Goal: Task Accomplishment & Management: Manage account settings

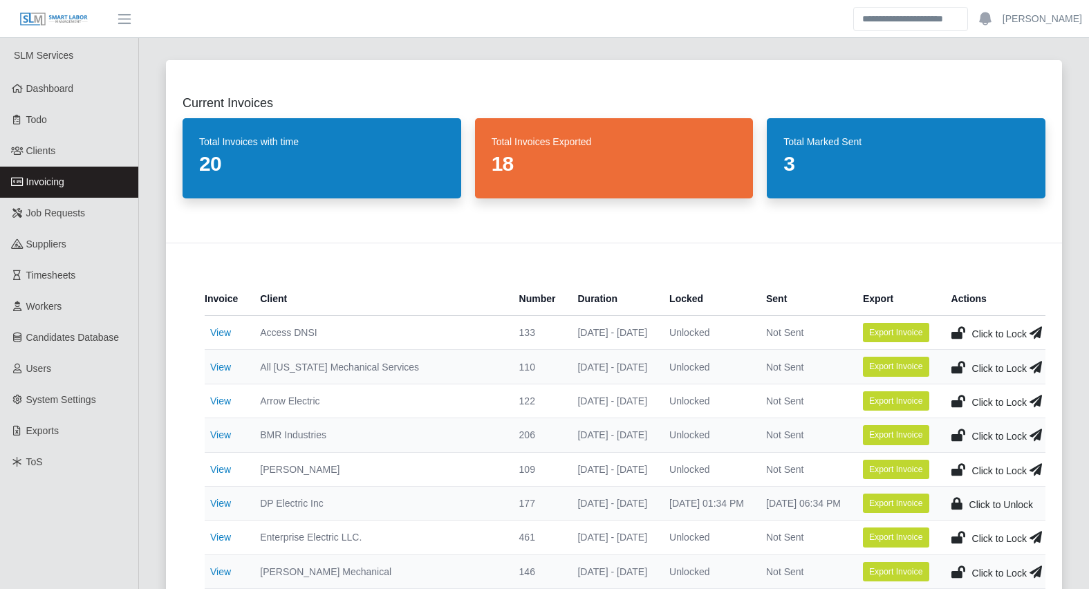
select select "**********"
click at [153, 393] on div "Current Invoices Total Invoices with time 20 Total Invoices Exported 18 Total M…" at bounding box center [613, 538] width 929 height 988
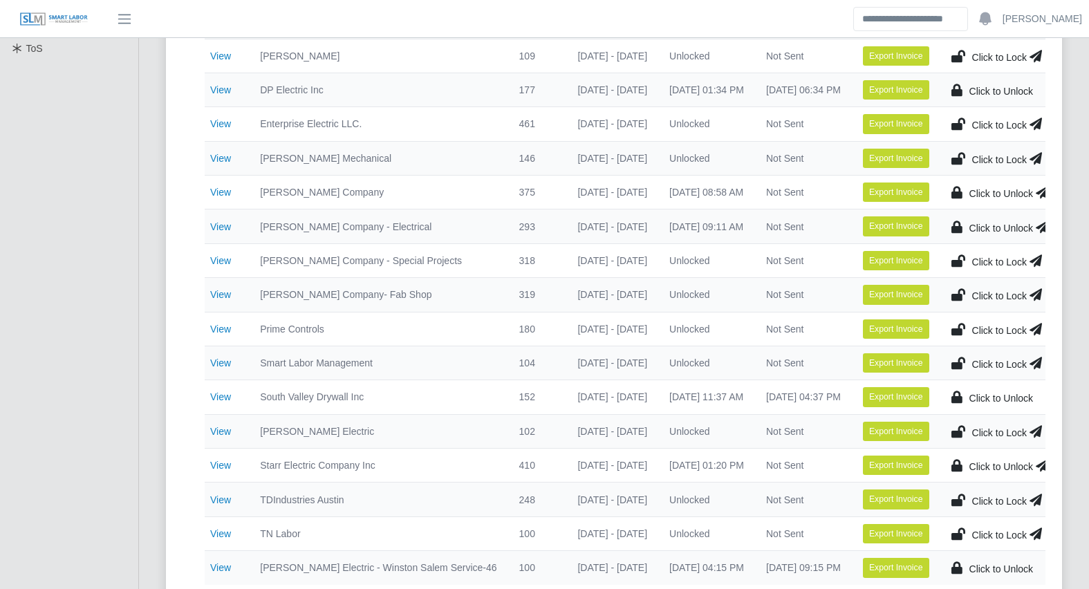
scroll to position [414, 0]
click at [149, 393] on div "Current Invoices Total Invoices with time 20 Total Invoices Exported 18 Total M…" at bounding box center [613, 124] width 929 height 988
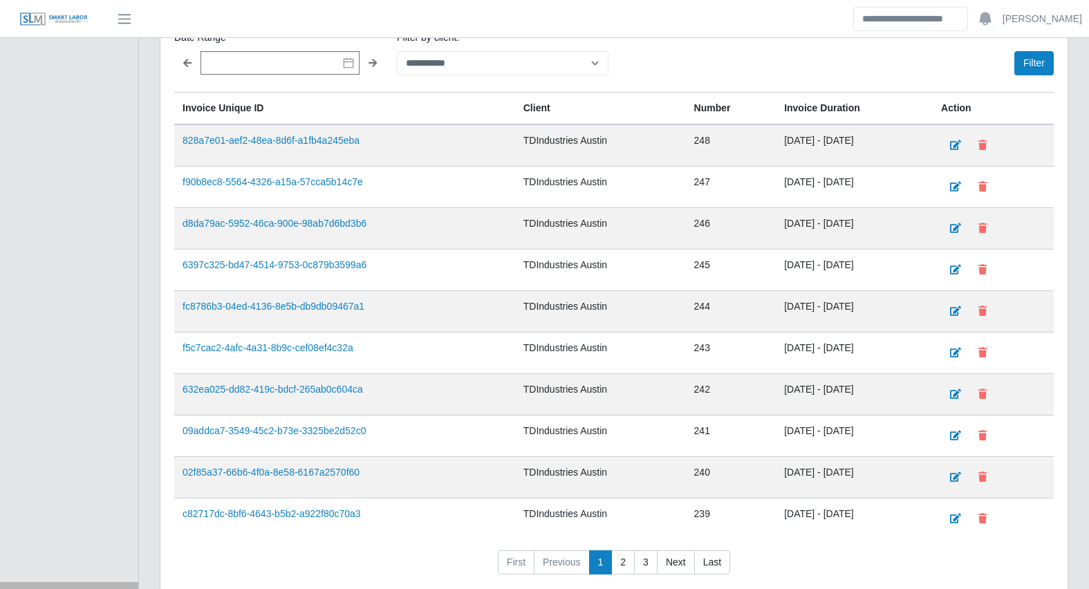
scroll to position [1042, 0]
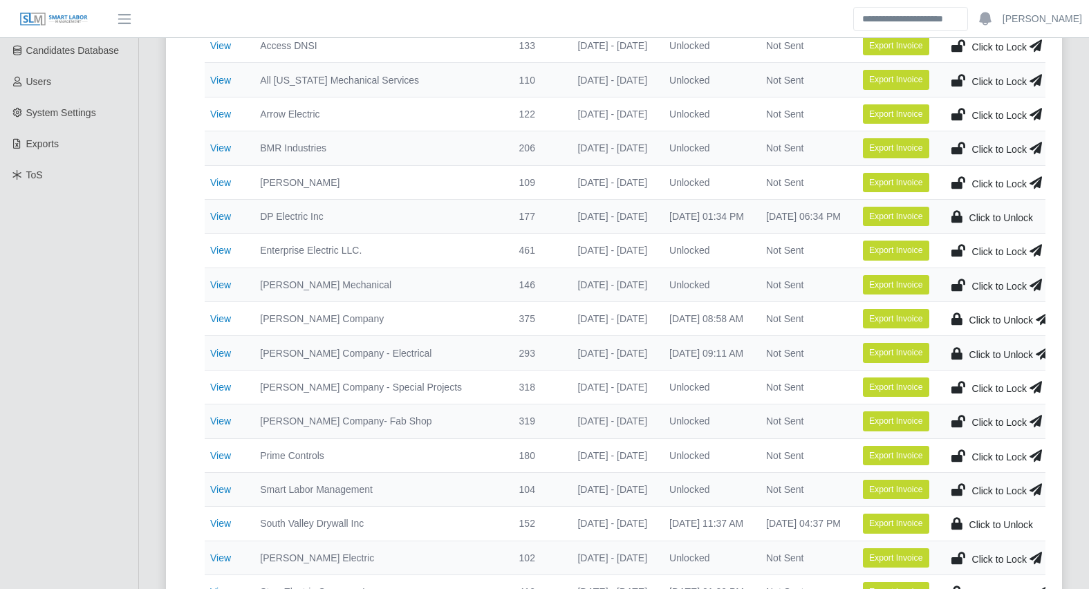
scroll to position [0, 0]
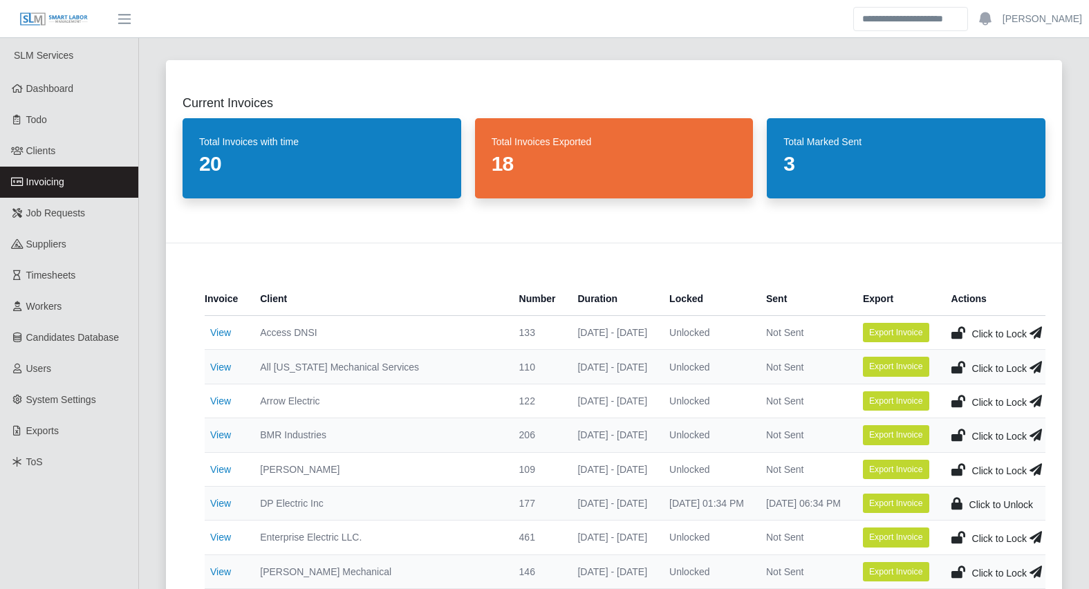
click at [88, 178] on link "Invoicing" at bounding box center [69, 182] width 138 height 31
click at [149, 397] on div "Current Invoices Total Invoices with time 18 Total Invoices Exported 18 Total M…" at bounding box center [613, 503] width 929 height 919
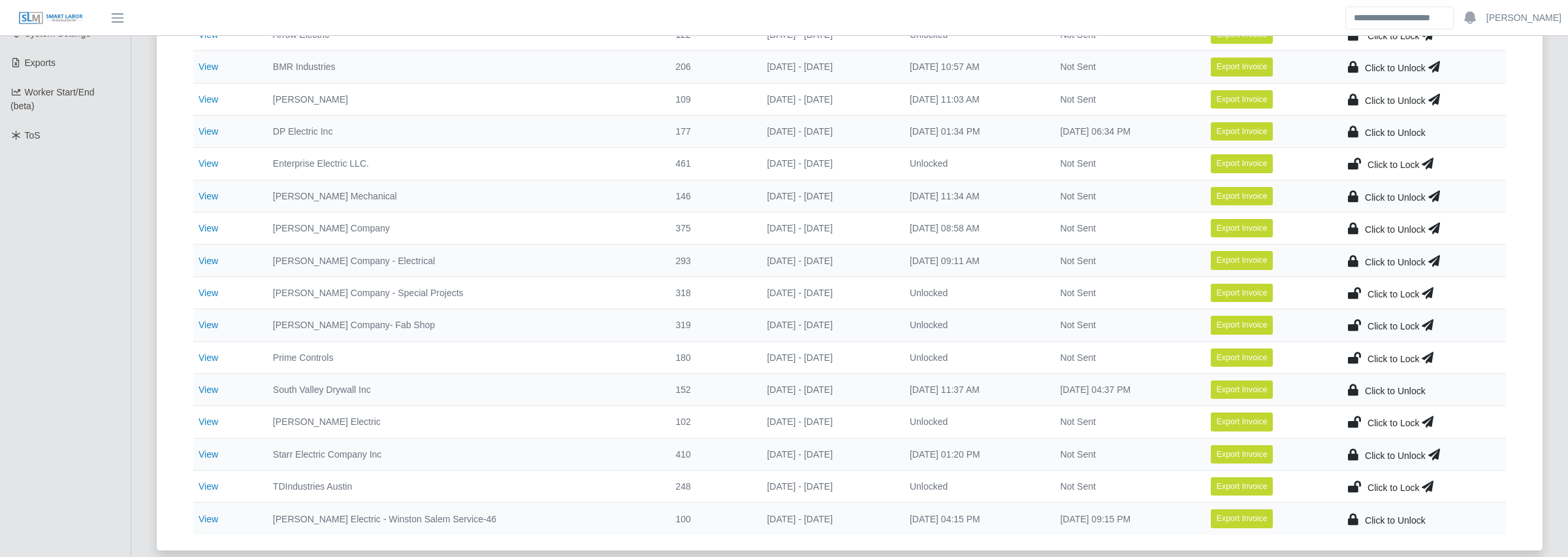
scroll to position [345, 0]
click at [1028, 355] on td "Not Sent" at bounding box center [1125, 357] width 150 height 32
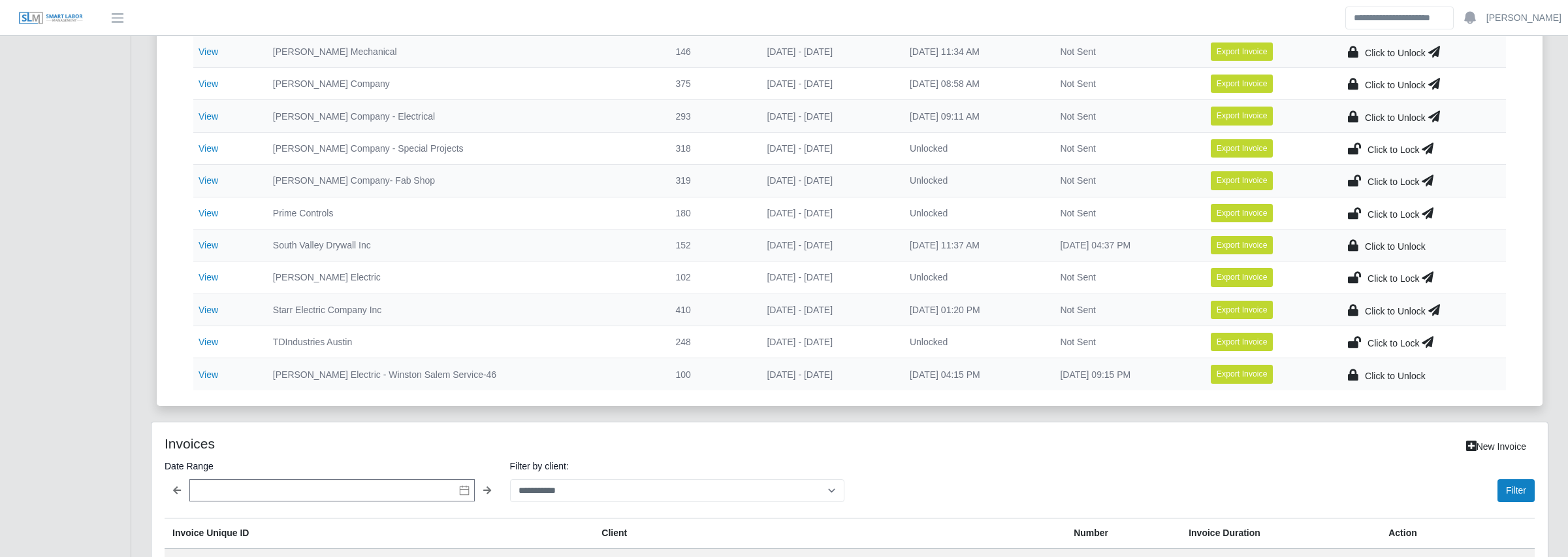
scroll to position [492, 0]
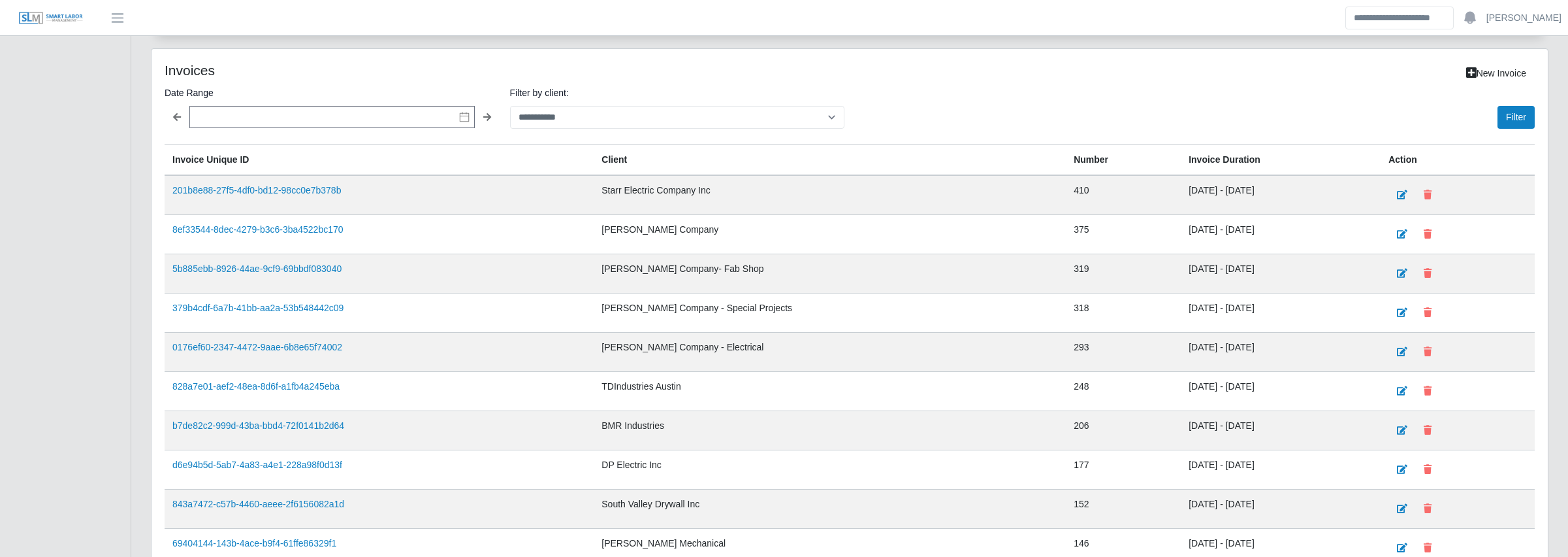
scroll to position [862, 0]
click at [1028, 94] on div "Filter" at bounding box center [1195, 106] width 680 height 44
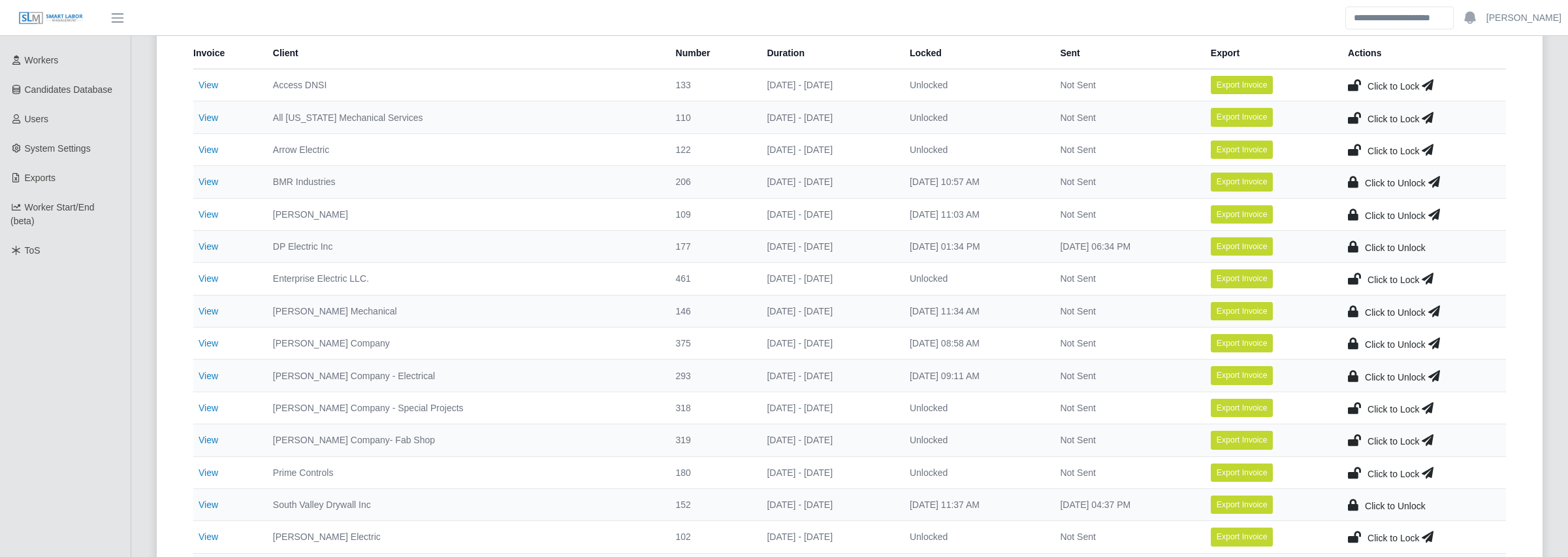
scroll to position [229, 0]
click at [1028, 346] on icon at bounding box center [1434, 343] width 11 height 18
click at [1028, 373] on icon at bounding box center [1434, 375] width 11 height 18
click at [1028, 412] on icon at bounding box center [1428, 408] width 11 height 18
click at [1028, 437] on icon at bounding box center [1428, 440] width 11 height 18
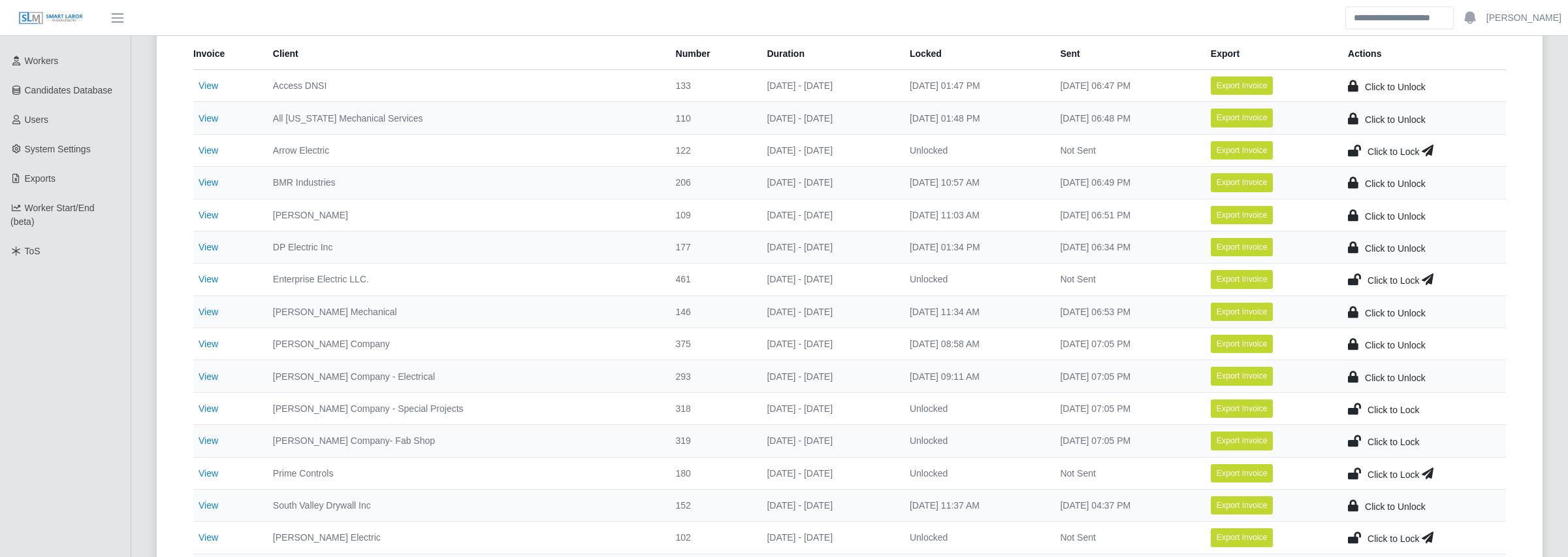
click at [146, 475] on div "Current Invoices Total Invoices with time 18 Total Invoices Exported 18 Total M…" at bounding box center [850, 247] width 1418 height 869
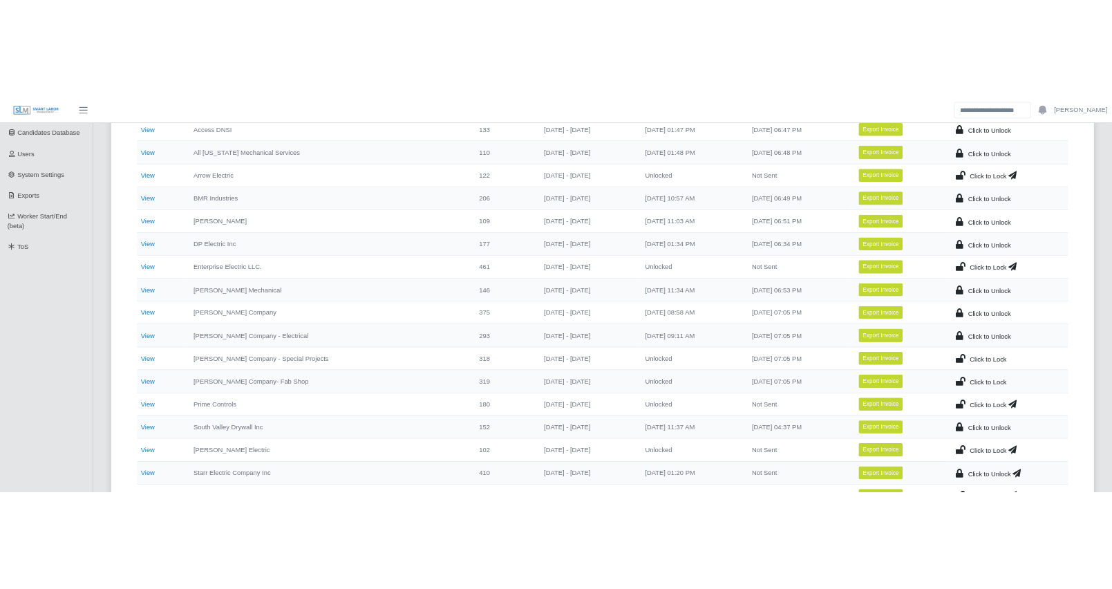
scroll to position [285, 0]
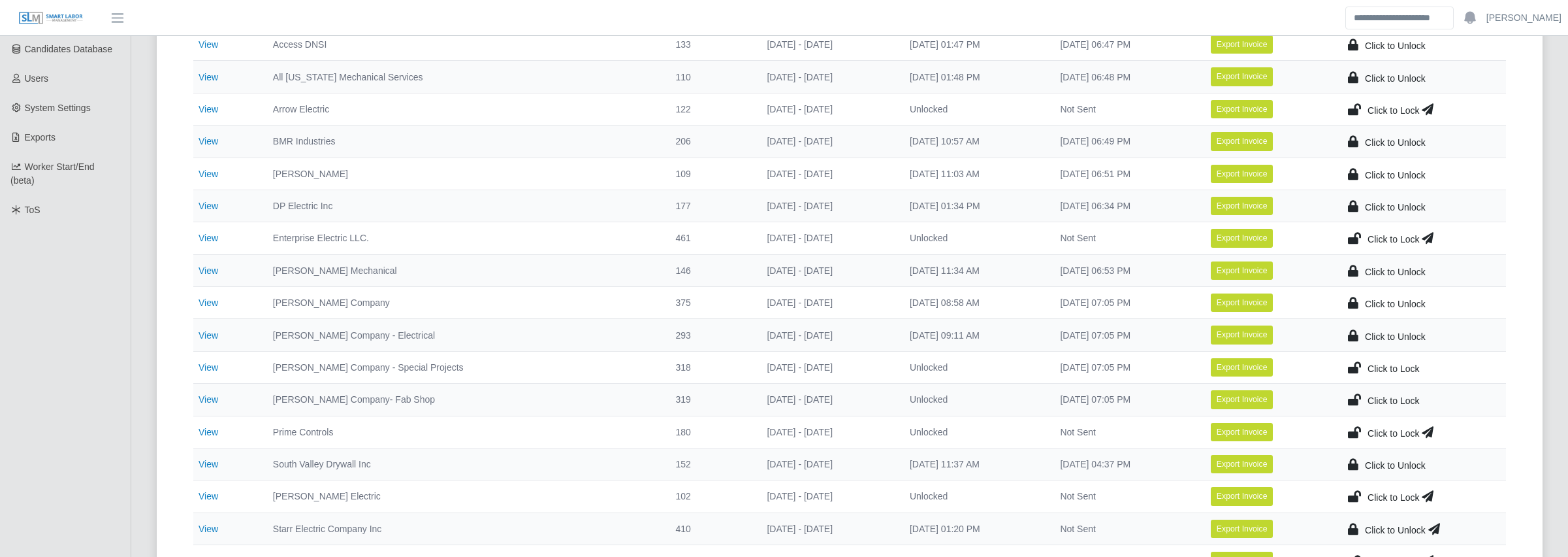
click at [147, 280] on div "Current Invoices Total Invoices with time 18 Total Invoices Exported 18 Total M…" at bounding box center [850, 205] width 1418 height 869
click at [143, 384] on div "Current Invoices Total Invoices with time 18 Total Invoices Exported 18 Total M…" at bounding box center [850, 205] width 1418 height 869
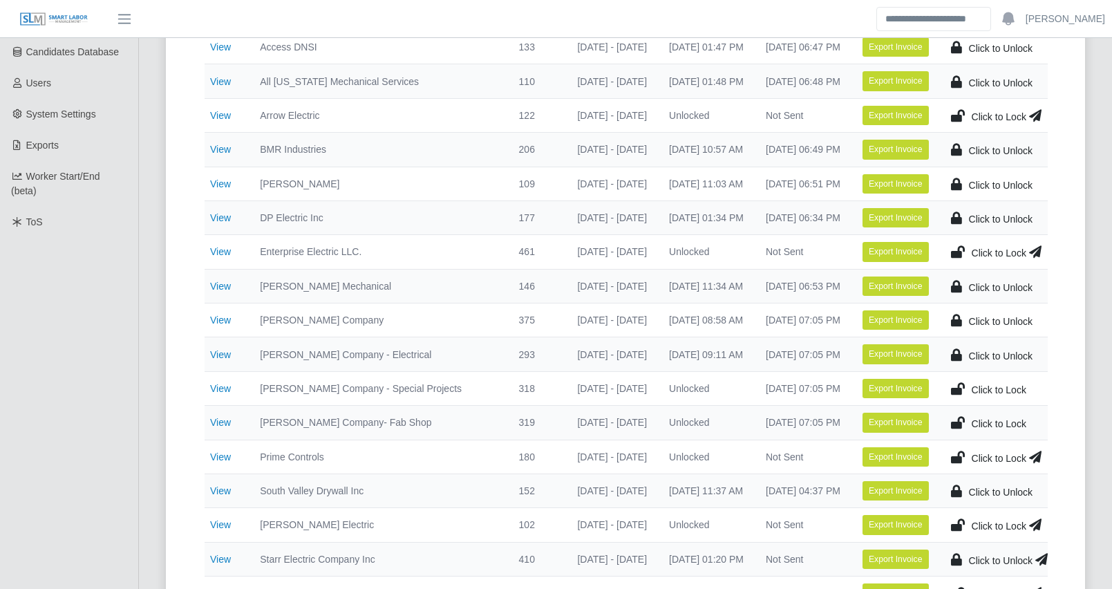
click at [148, 518] on div "Current Invoices Total Invoices with time 18 Total Invoices Exported 18 Total M…" at bounding box center [625, 530] width 973 height 1545
click at [149, 227] on div "Current Invoices Total Invoices with time 18 Total Invoices Exported 18 Total M…" at bounding box center [625, 530] width 973 height 1545
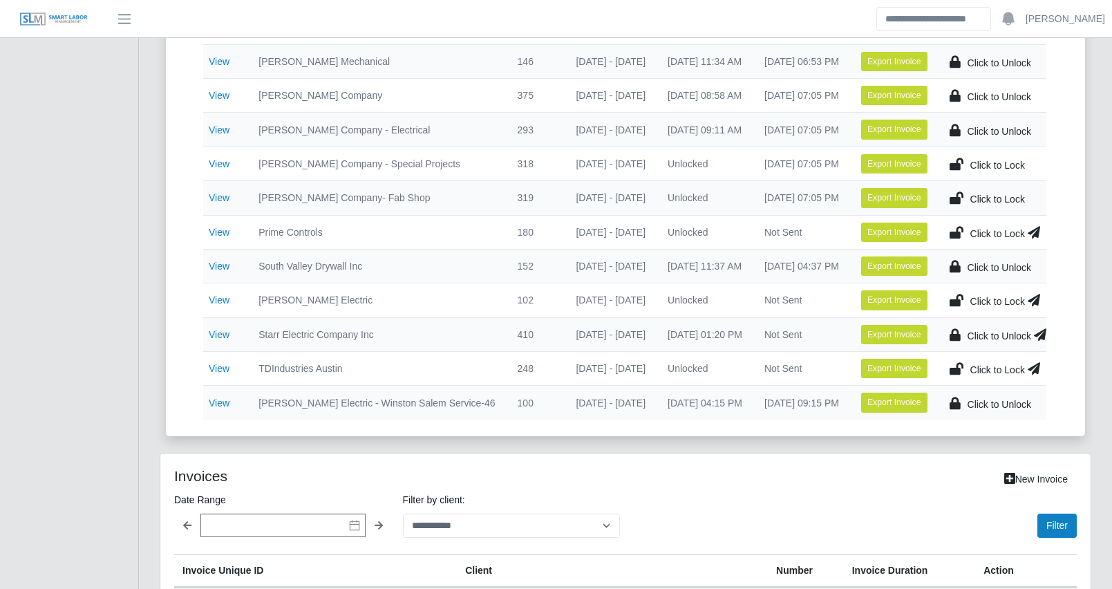
scroll to position [511, 0]
click at [142, 374] on div "Current Invoices Total Invoices with time 18 Total Invoices Exported 18 Total M…" at bounding box center [625, 305] width 973 height 1545
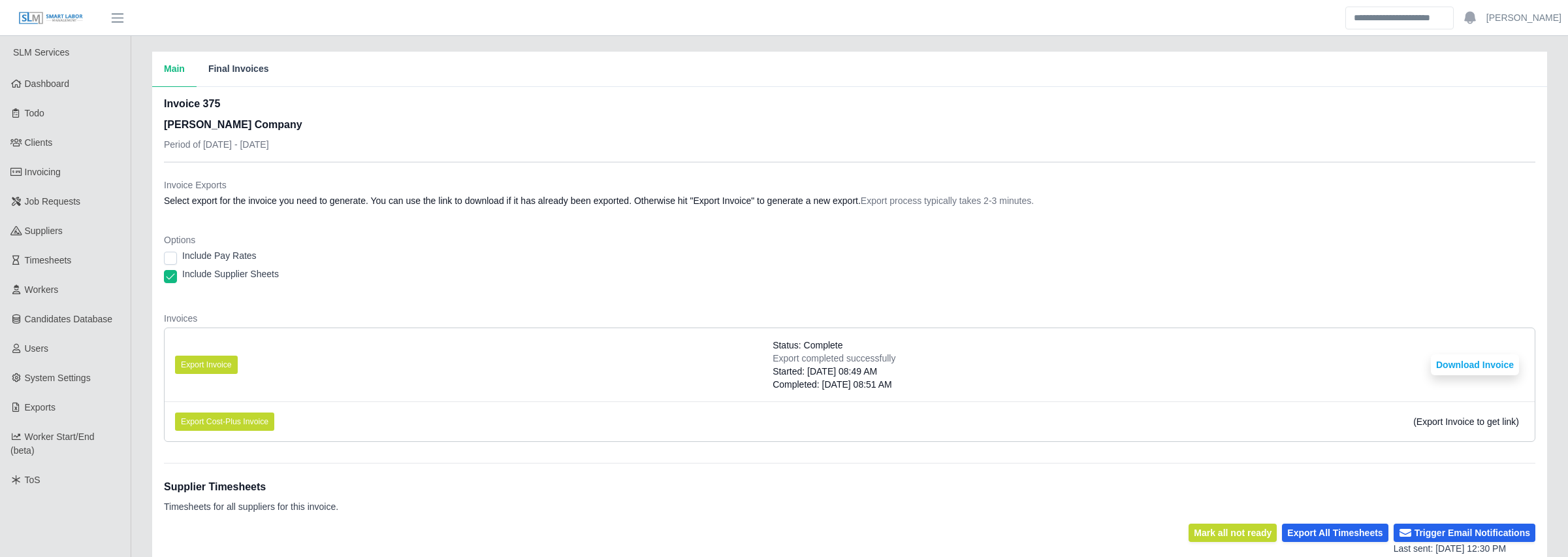
click at [262, 71] on button "Final Invoices" at bounding box center [238, 69] width 84 height 35
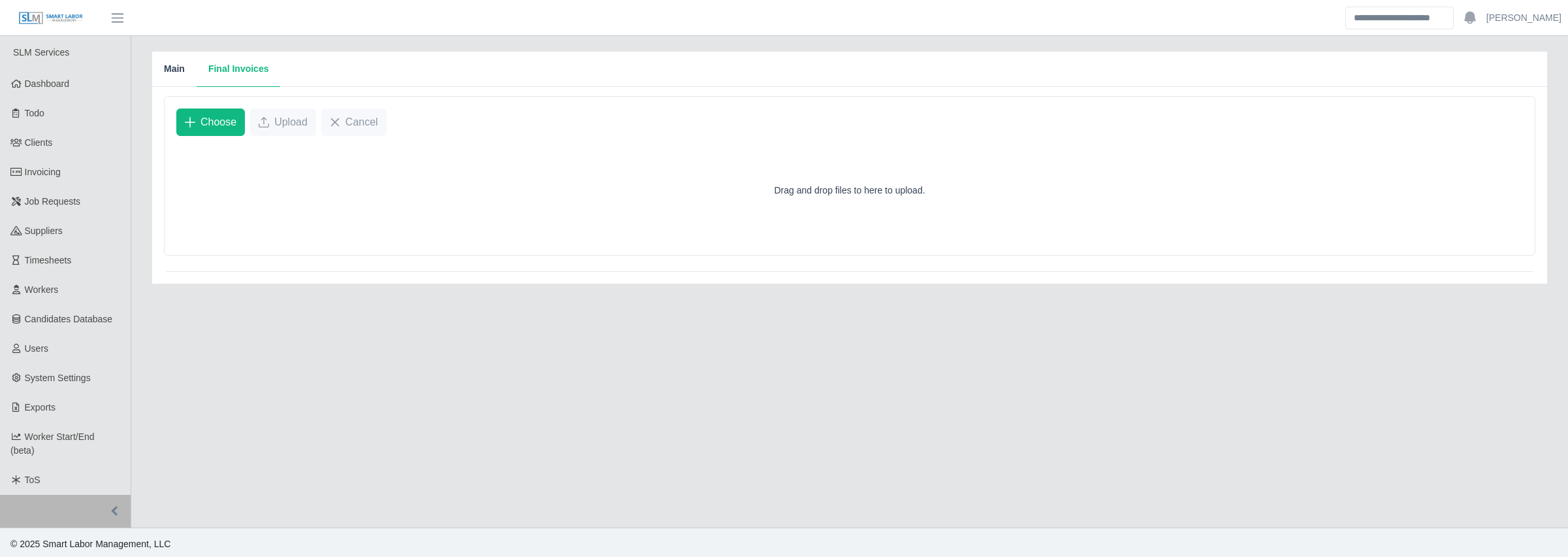
click at [188, 69] on button "Main" at bounding box center [174, 69] width 44 height 35
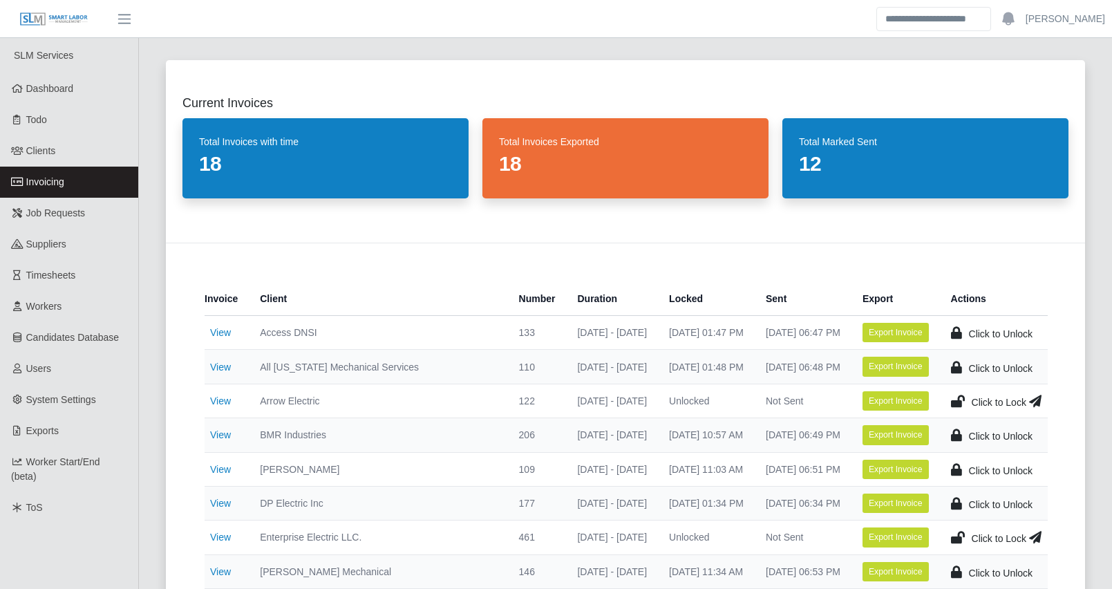
click at [150, 211] on div "Current Invoices Total Invoices with time 18 Total Invoices Exported 18 Total M…" at bounding box center [625, 503] width 952 height 919
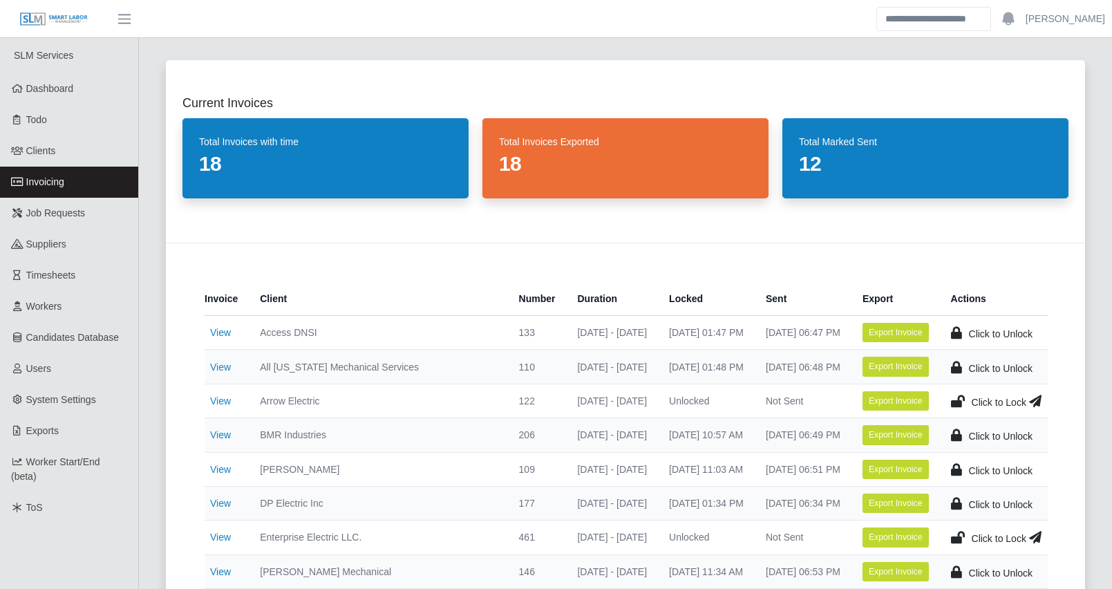
click at [95, 175] on link "Invoicing" at bounding box center [69, 182] width 138 height 31
click at [152, 396] on div "Current Invoices Total Invoices with time 18 Total Invoices Exported 18 Total M…" at bounding box center [625, 503] width 952 height 919
click at [90, 147] on link "Clients" at bounding box center [69, 150] width 138 height 31
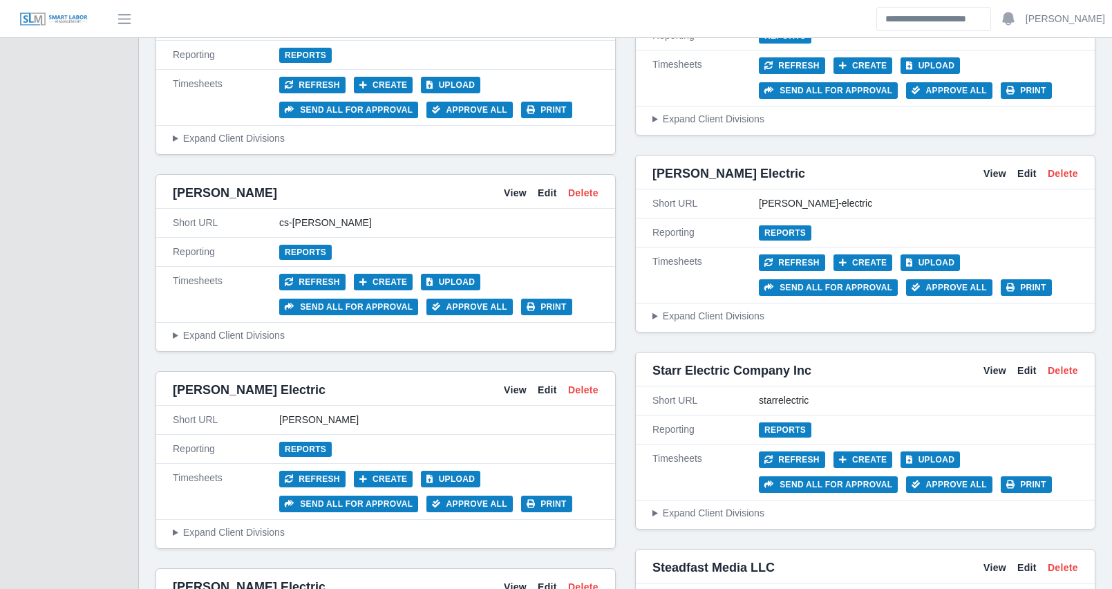
scroll to position [2579, 0]
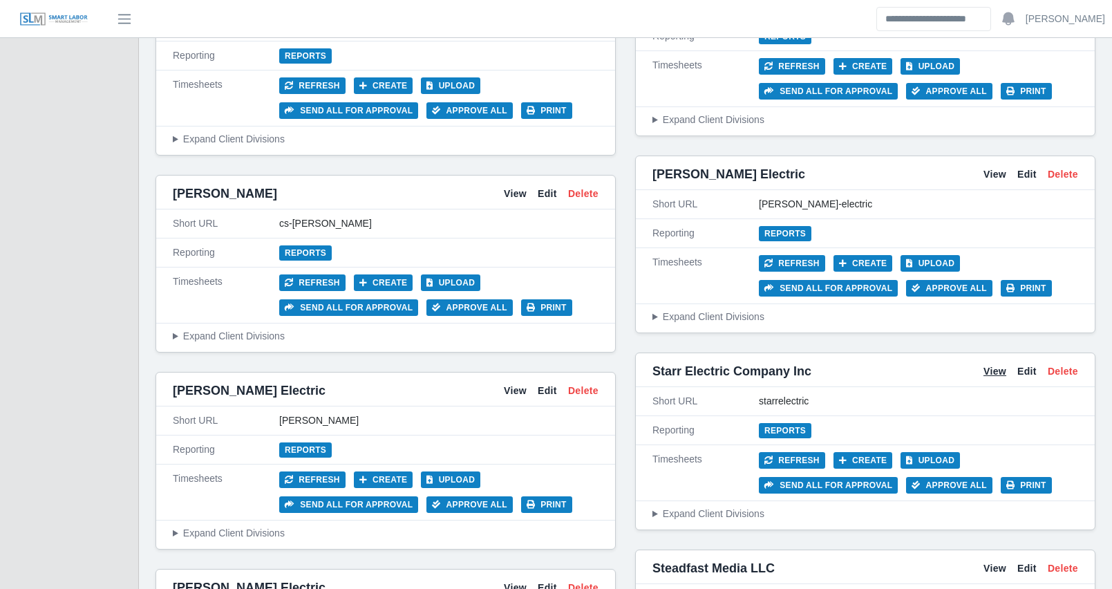
click at [986, 368] on link "View" at bounding box center [994, 371] width 23 height 15
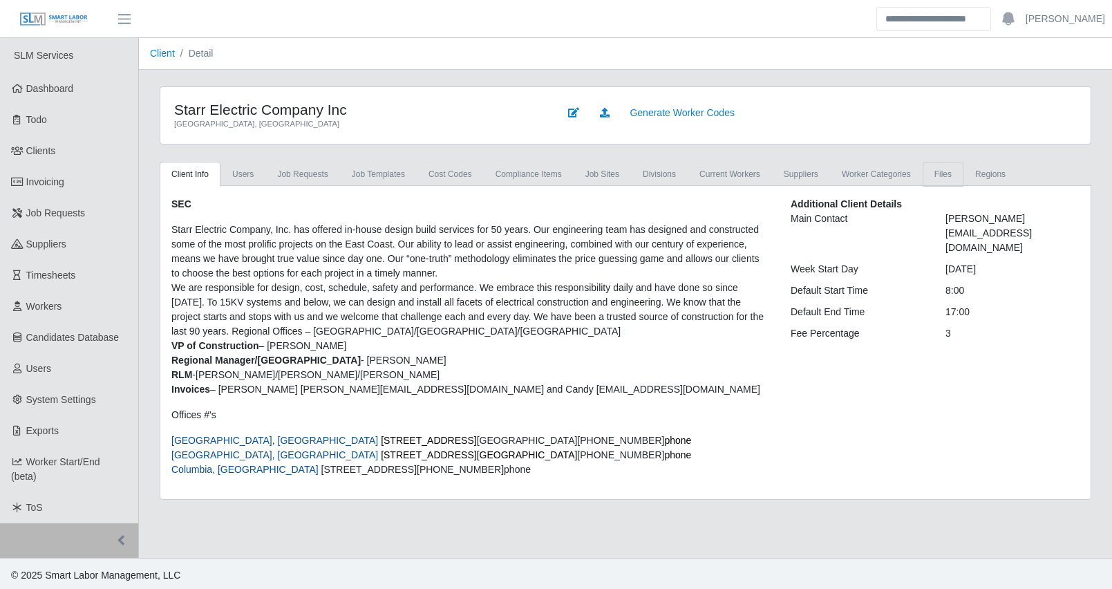
click at [923, 176] on link "Files" at bounding box center [943, 174] width 41 height 25
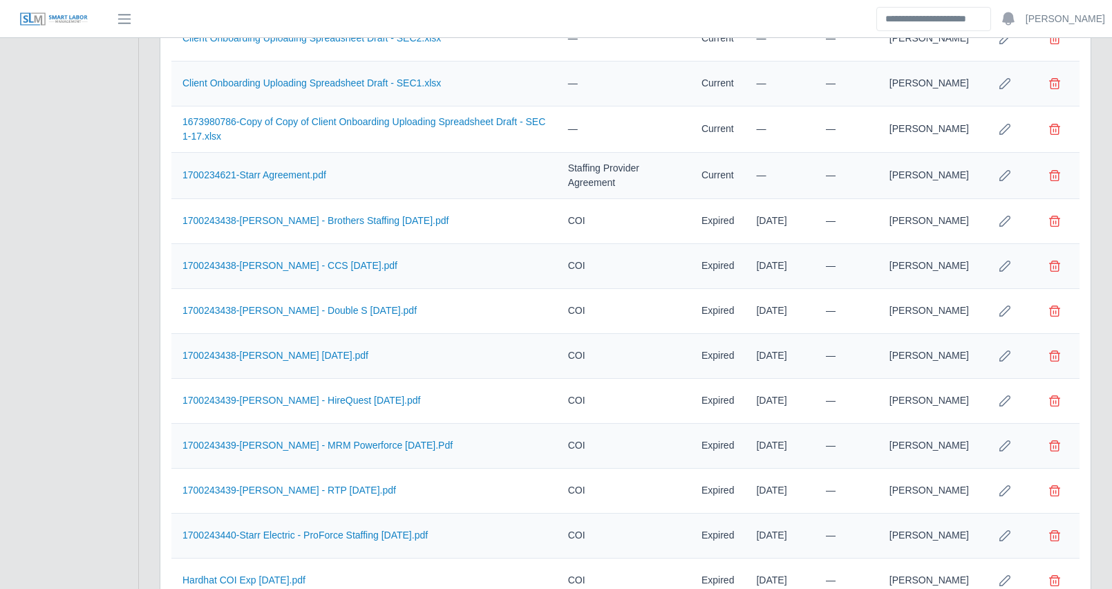
scroll to position [1238, 0]
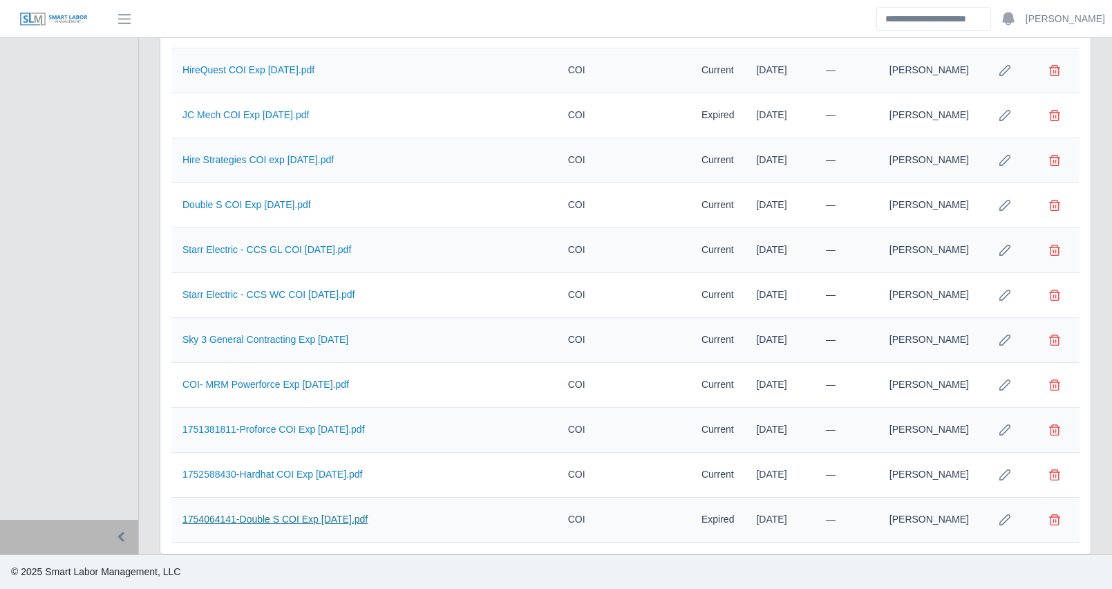
click at [252, 517] on link "1754064141-Double S COI Exp 7.25.26.pdf" at bounding box center [274, 518] width 185 height 11
click at [231, 520] on link "1754064141-Double S COI Exp 7.25.26.pdf" at bounding box center [274, 518] width 185 height 11
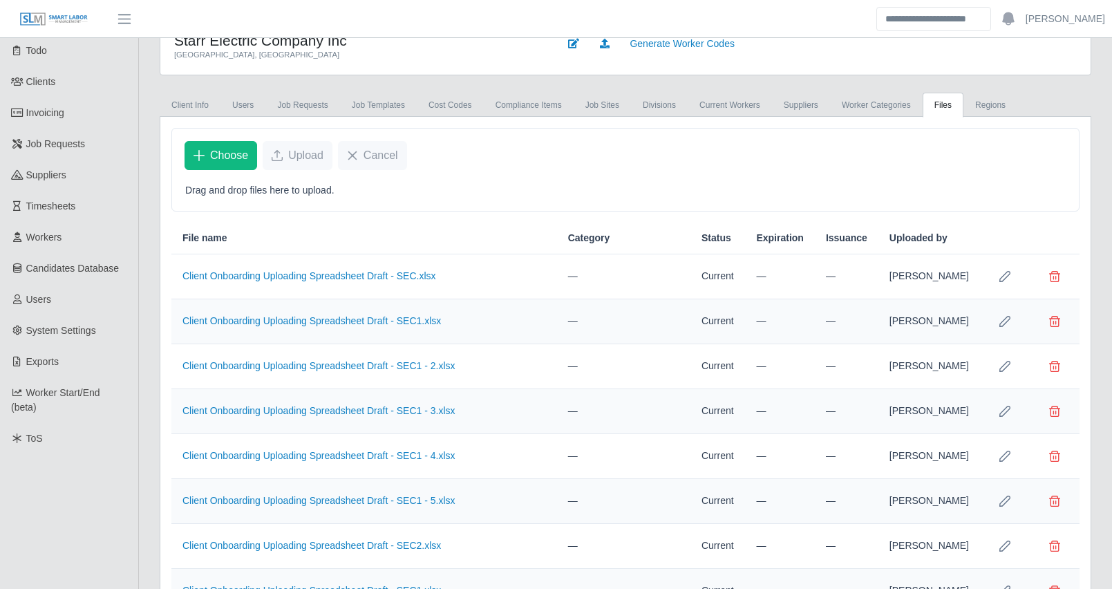
scroll to position [0, 0]
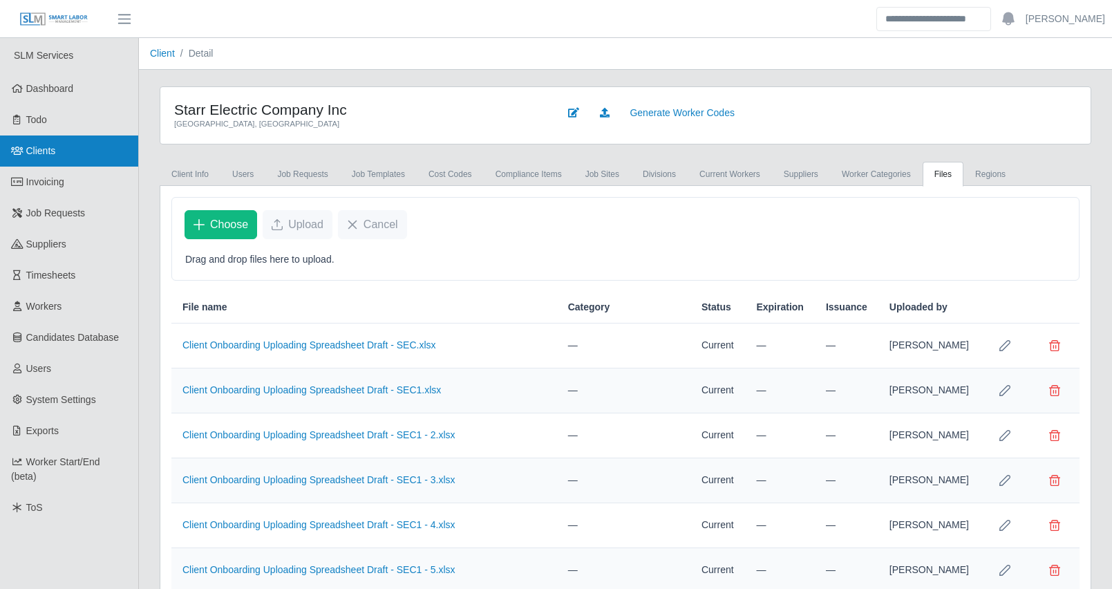
click at [77, 142] on link "Clients" at bounding box center [69, 150] width 138 height 31
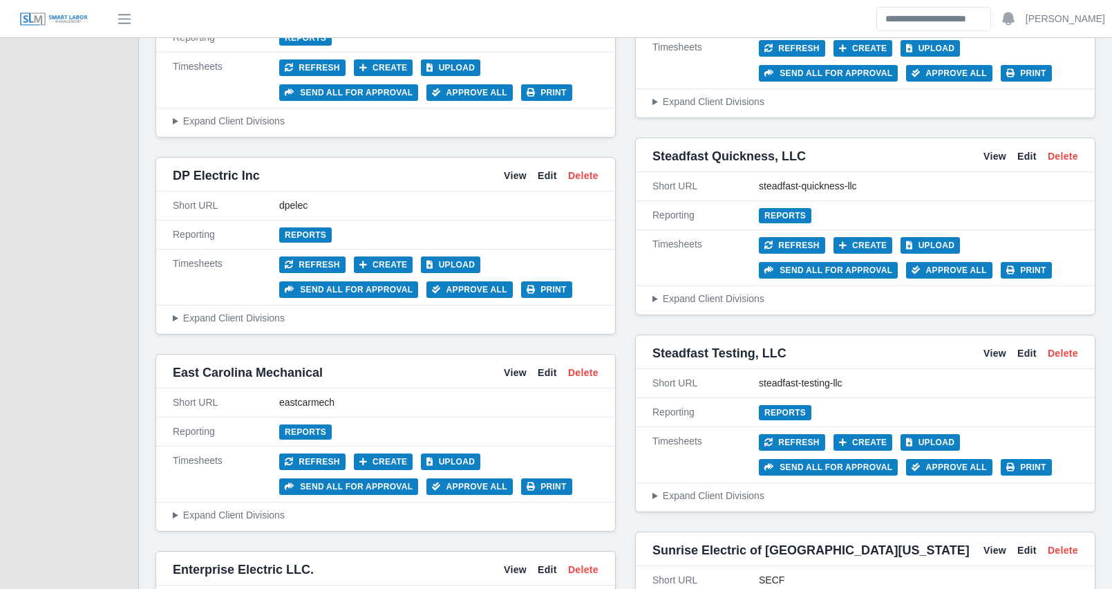
scroll to position [3176, 0]
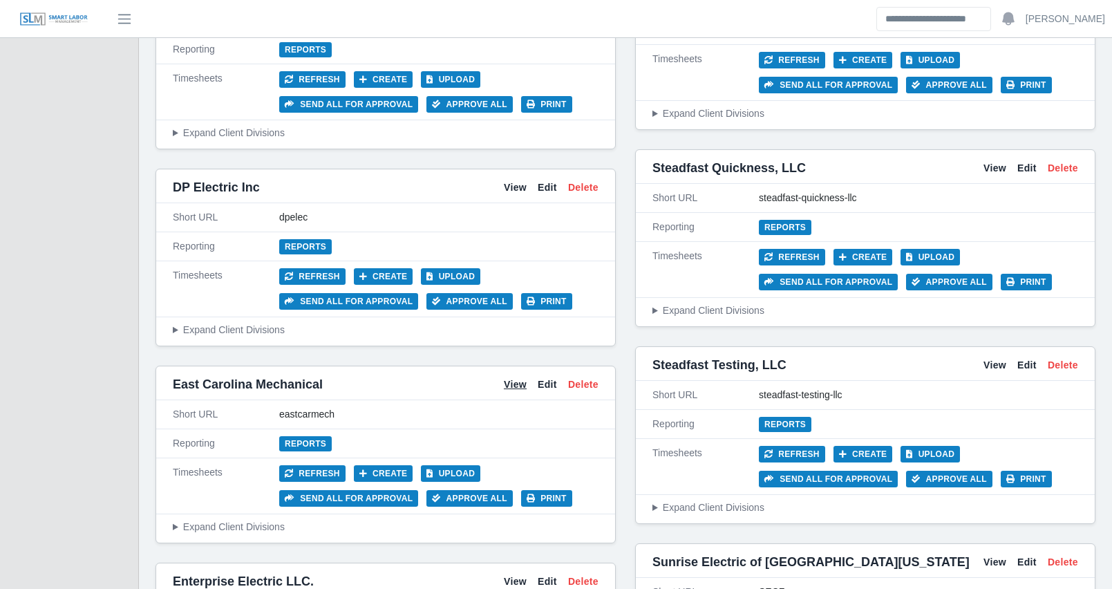
click at [513, 377] on link "View" at bounding box center [515, 384] width 23 height 15
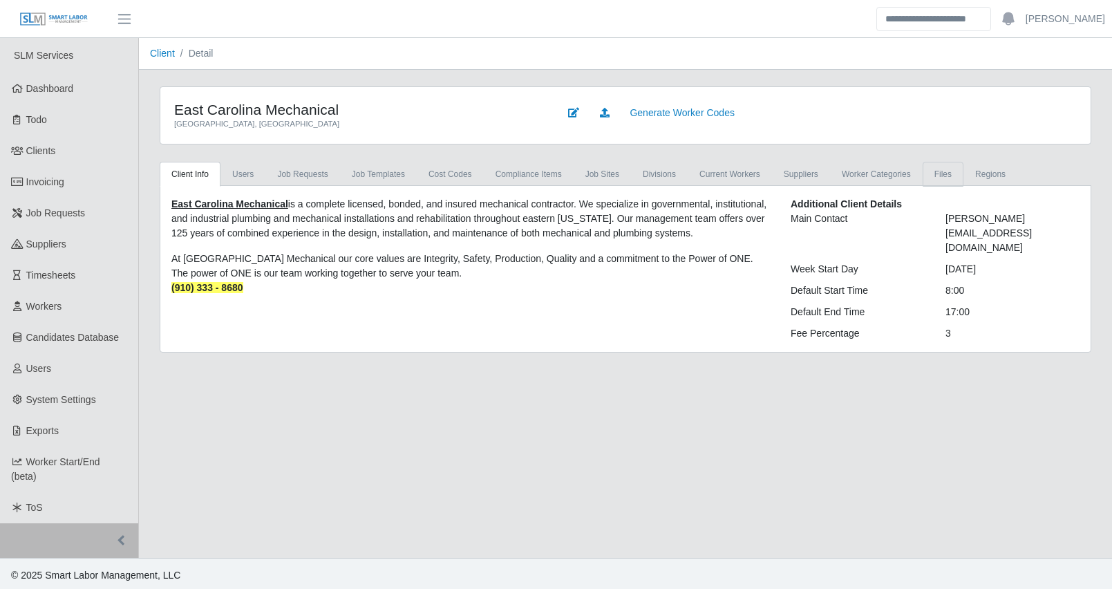
click at [923, 172] on link "Files" at bounding box center [943, 174] width 41 height 25
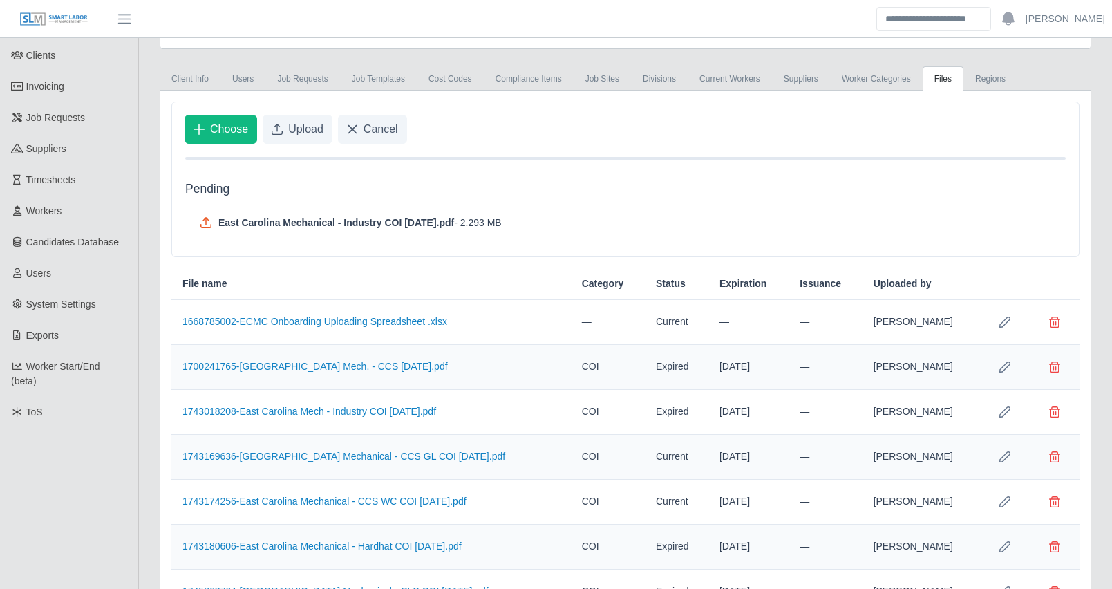
scroll to position [167, 0]
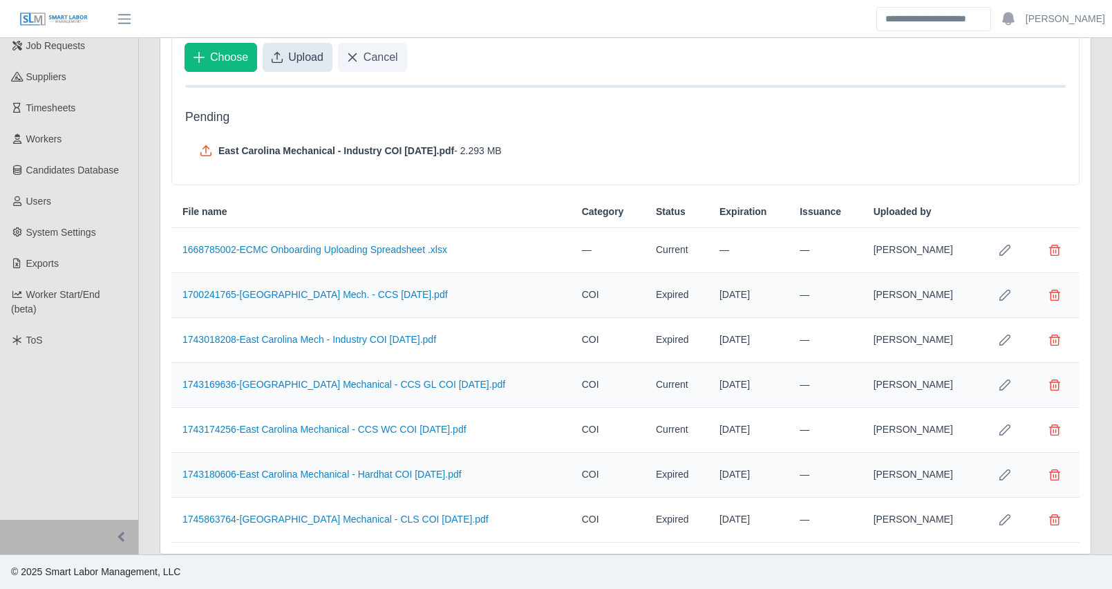
click at [297, 65] on span "Upload" at bounding box center [305, 57] width 35 height 17
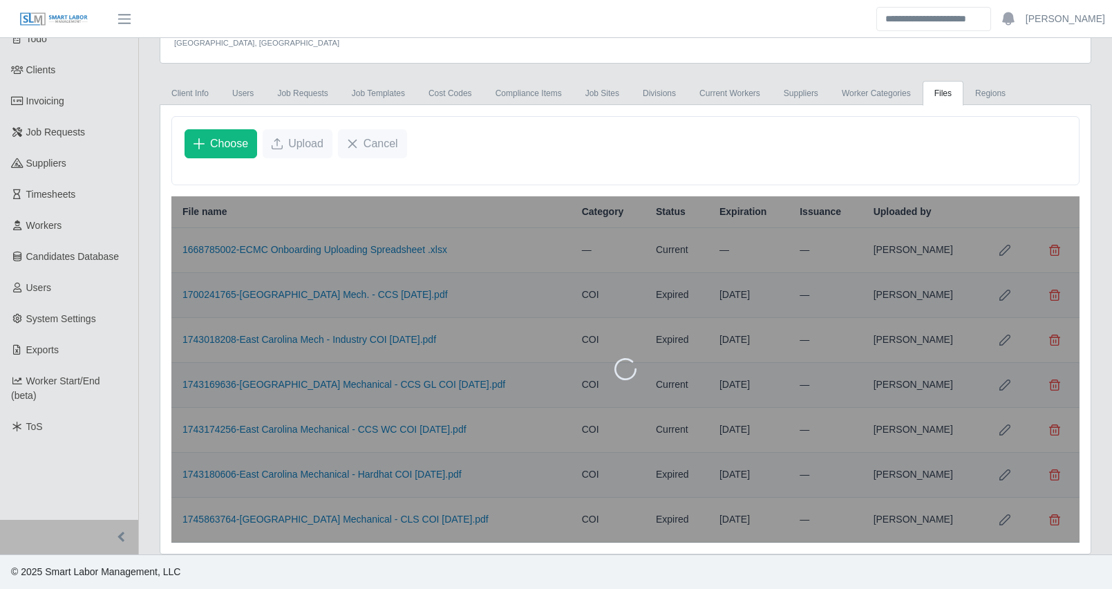
scroll to position [126, 0]
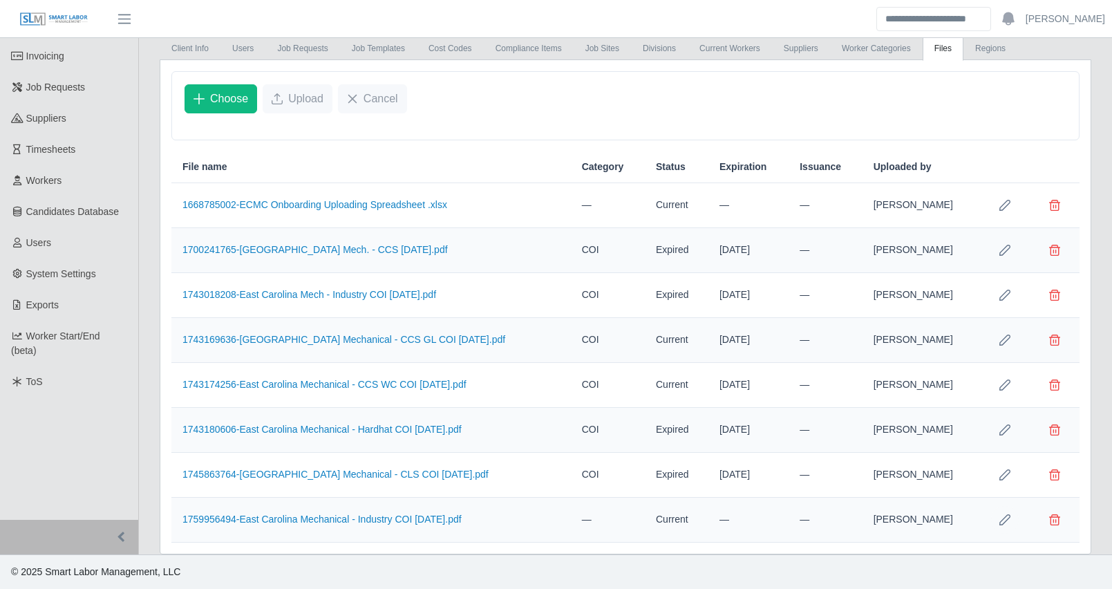
click at [1004, 522] on icon "Row Edit" at bounding box center [1004, 519] width 11 height 11
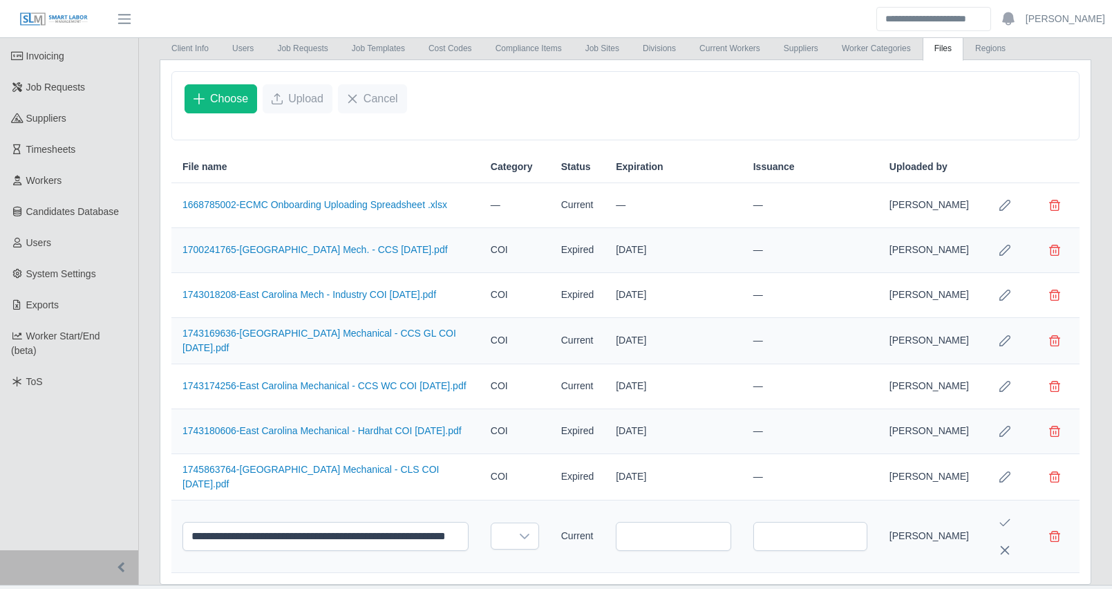
scroll to position [162, 0]
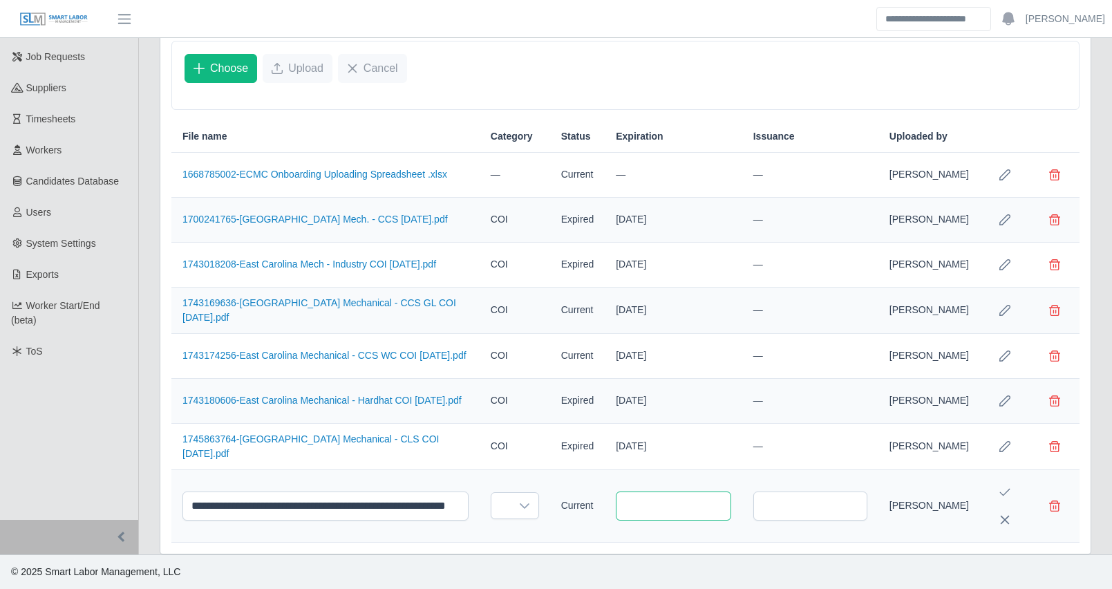
click at [643, 500] on input "text" at bounding box center [673, 505] width 115 height 29
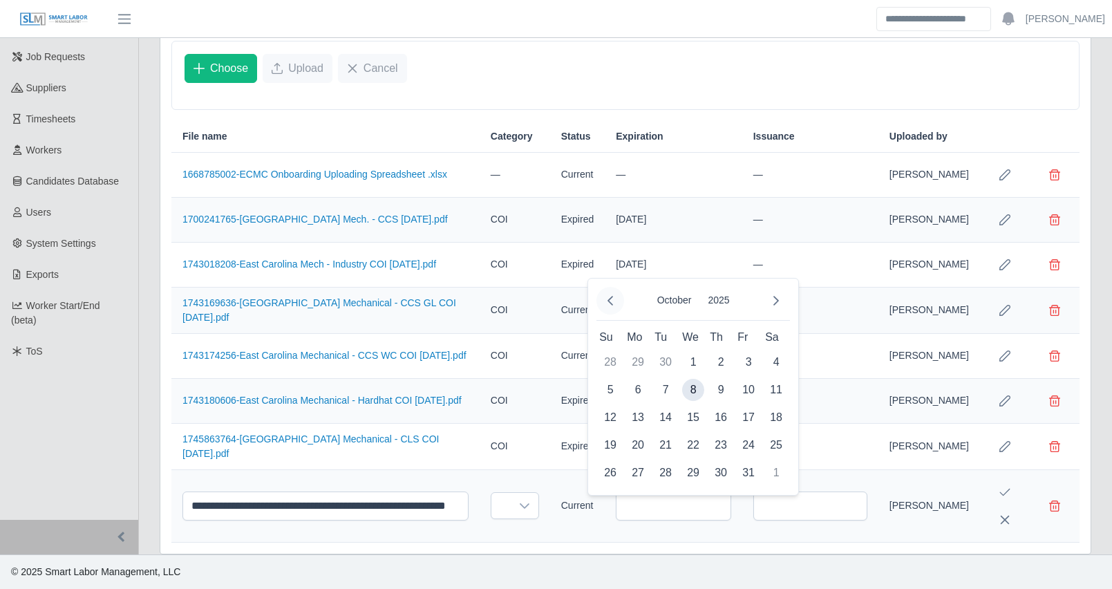
click at [613, 295] on icon "Previous Month" at bounding box center [610, 300] width 11 height 11
click at [665, 356] on span "1" at bounding box center [665, 362] width 22 height 22
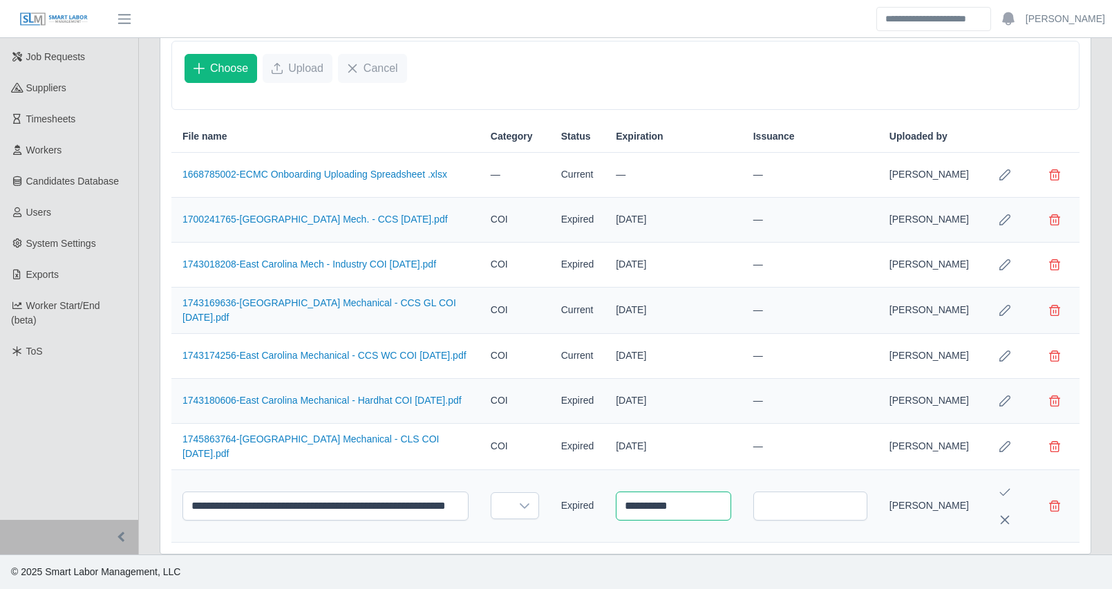
click at [619, 509] on input "**********" at bounding box center [673, 505] width 115 height 29
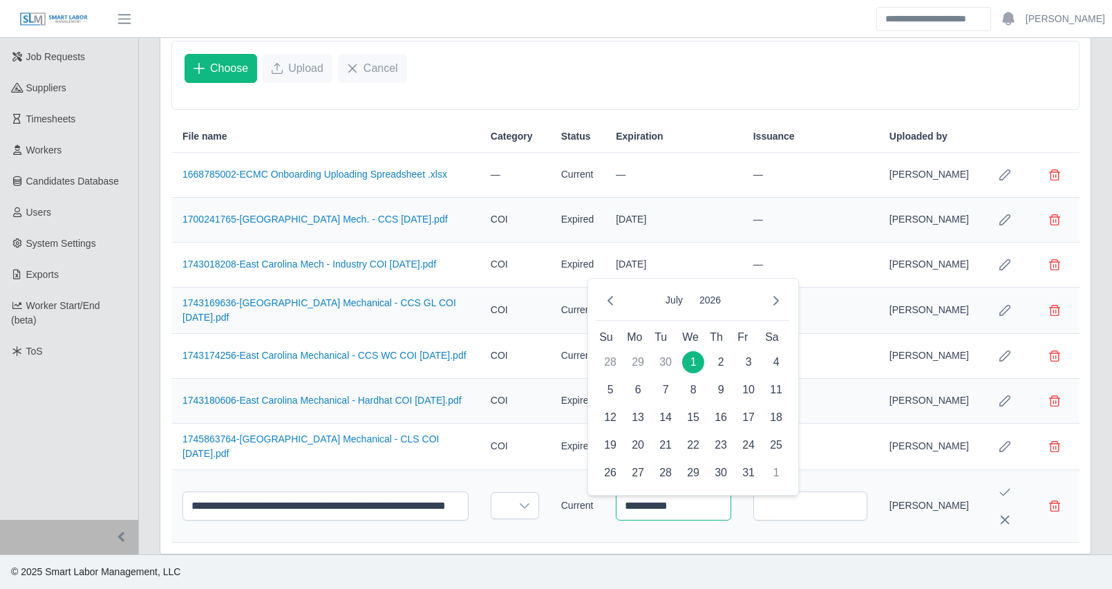
type input "**********"
click at [681, 548] on div "**********" at bounding box center [625, 292] width 930 height 524
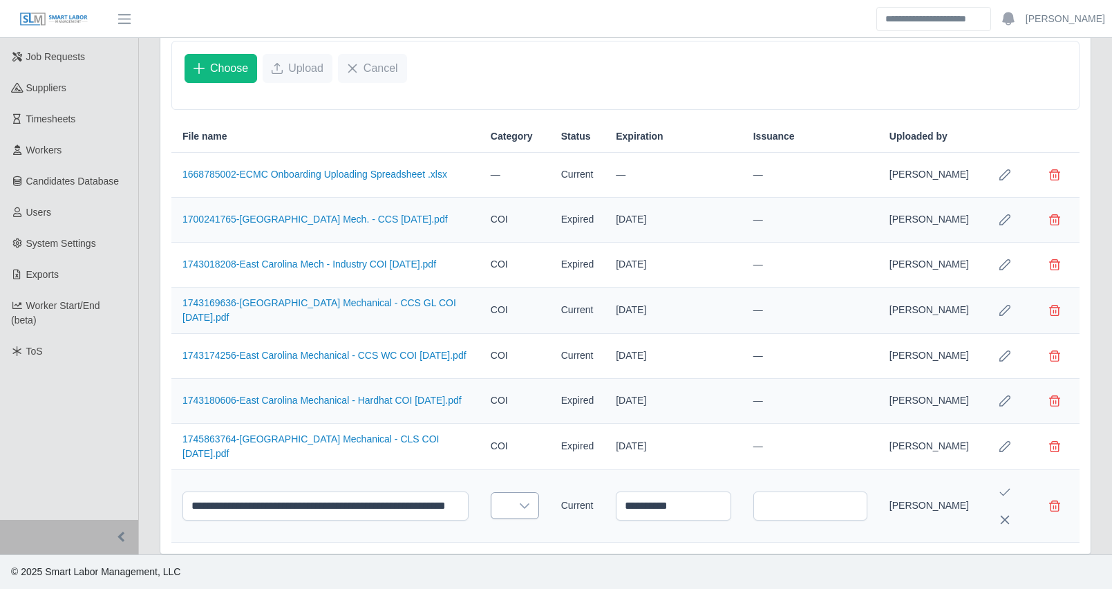
click at [511, 496] on div at bounding box center [525, 506] width 28 height 26
click at [482, 395] on span "COI" at bounding box center [483, 402] width 17 height 15
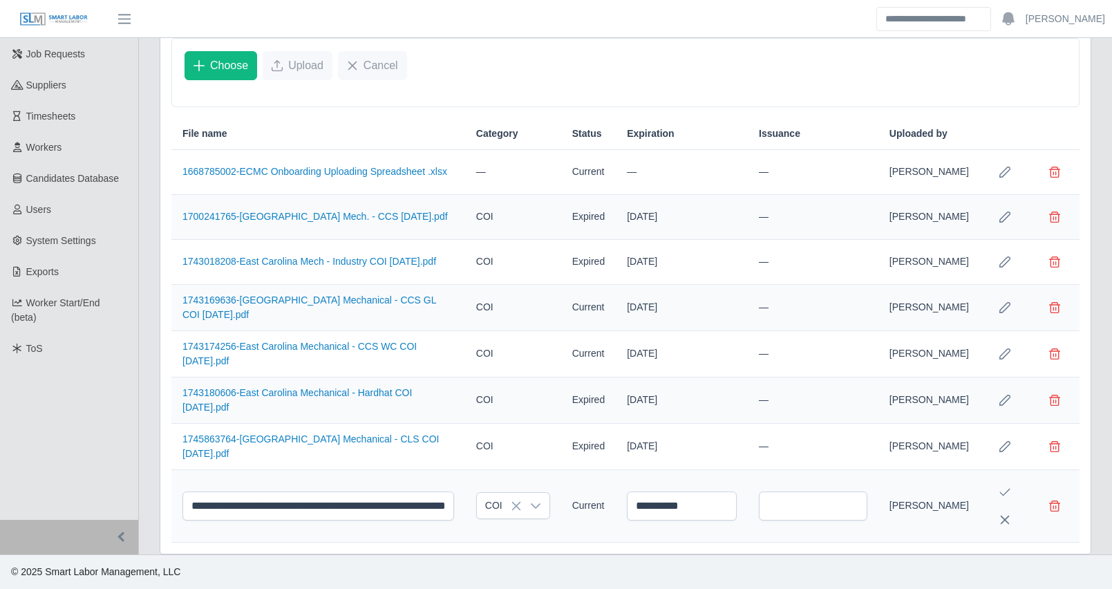
click at [729, 534] on td "**********" at bounding box center [682, 506] width 132 height 73
click at [1006, 487] on icon "Save Edit" at bounding box center [1004, 492] width 11 height 11
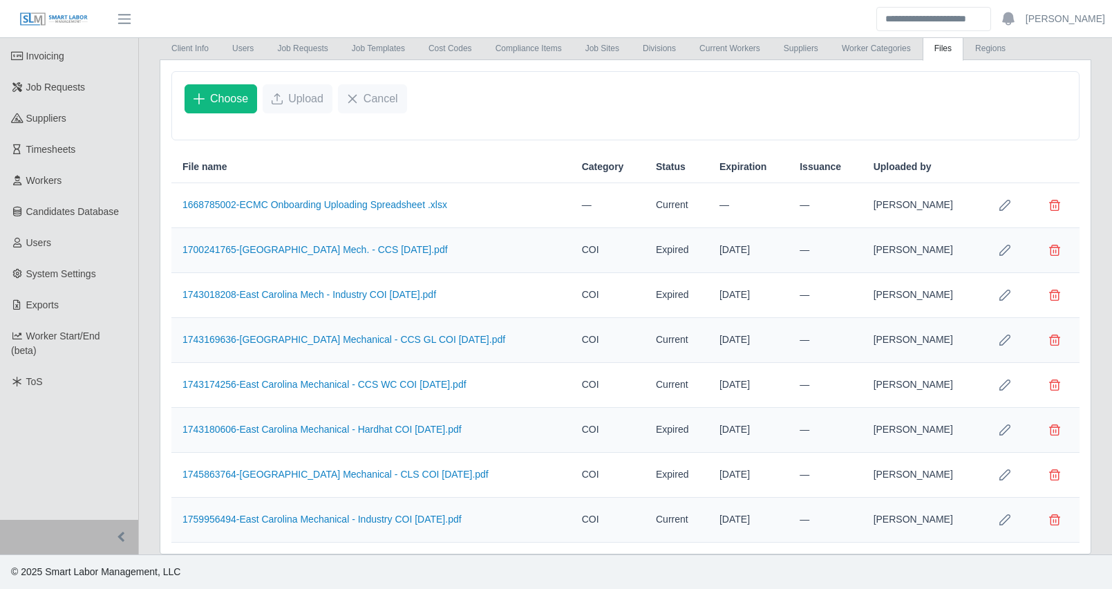
click at [140, 466] on div "East Carolina Mechanical Jacksonville, NC Generate Worker Codes Client Info Use…" at bounding box center [625, 258] width 973 height 594
click at [145, 471] on div "East Carolina Mechanical Jacksonville, NC Generate Worker Codes Client Info Use…" at bounding box center [625, 258] width 973 height 594
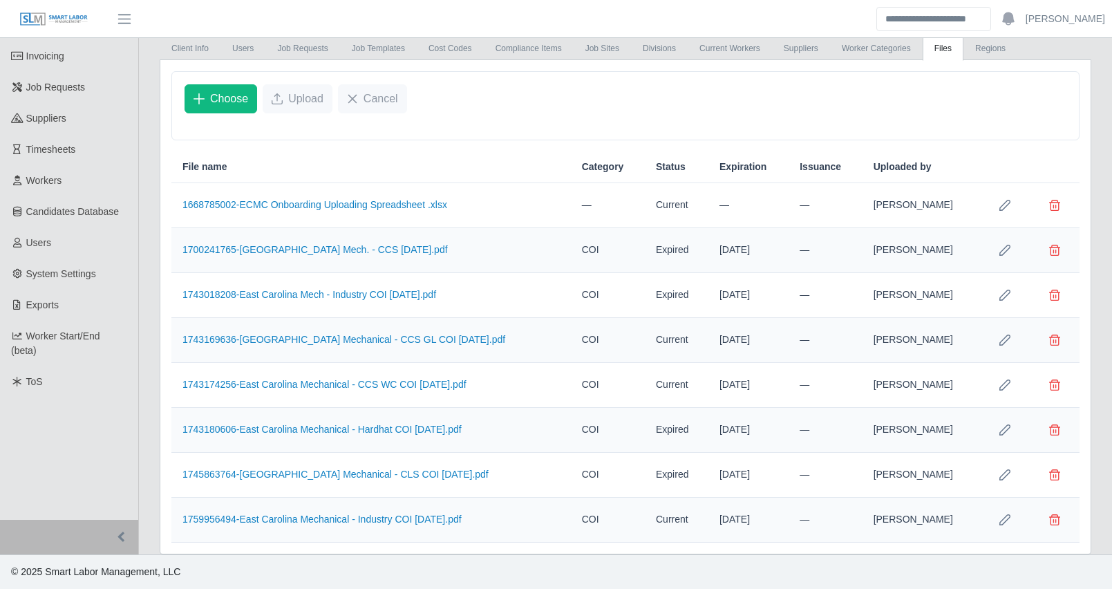
click at [144, 468] on div "East Carolina Mechanical Jacksonville, NC Generate Worker Codes Client Info Use…" at bounding box center [625, 258] width 973 height 594
click at [147, 467] on div "East Carolina Mechanical Jacksonville, NC Generate Worker Codes Client Info Use…" at bounding box center [625, 258] width 973 height 594
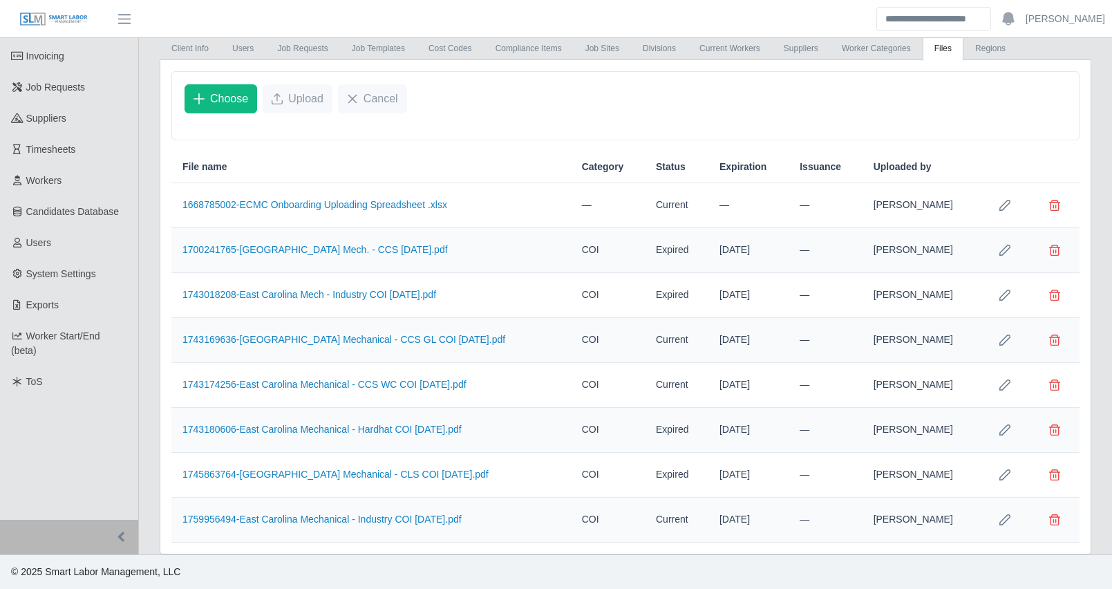
click at [147, 462] on div "East Carolina Mechanical Jacksonville, NC Generate Worker Codes Client Info Use…" at bounding box center [625, 258] width 973 height 594
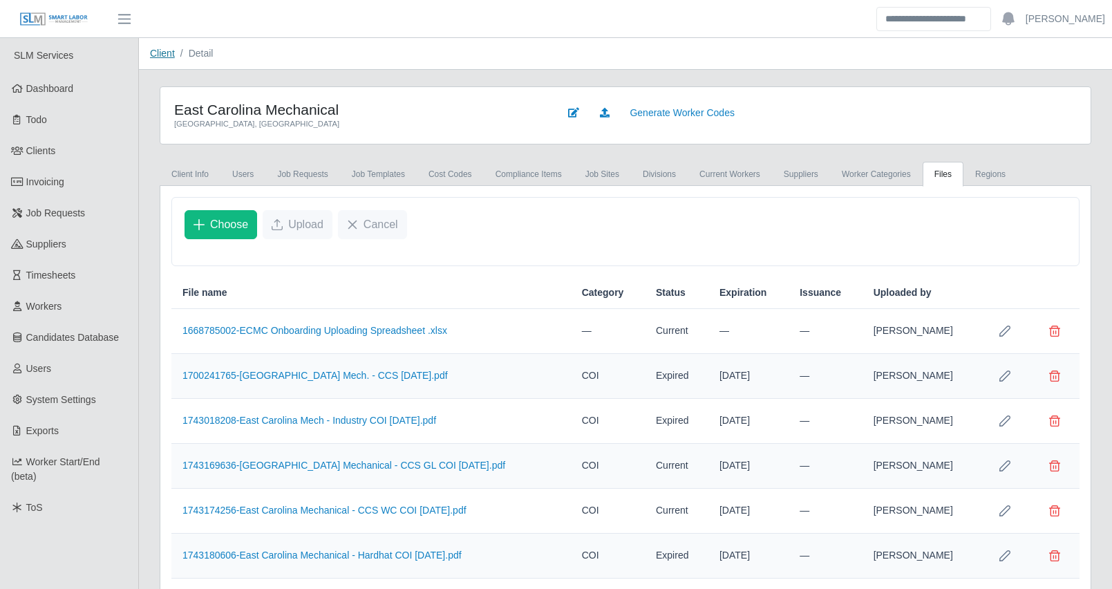
click at [167, 50] on link "Client" at bounding box center [162, 53] width 25 height 11
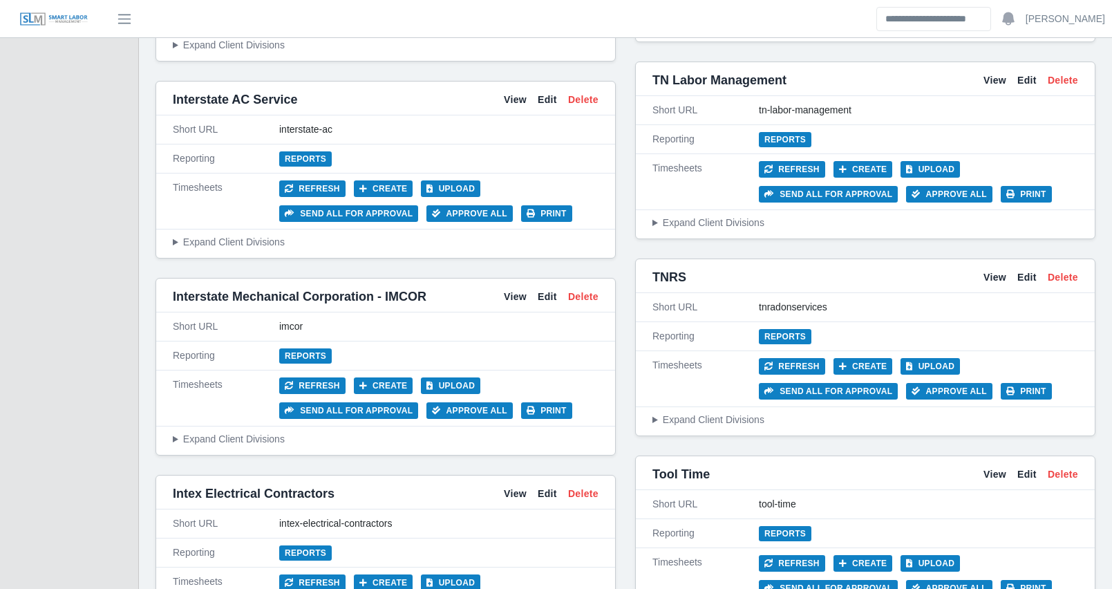
scroll to position [5038, 0]
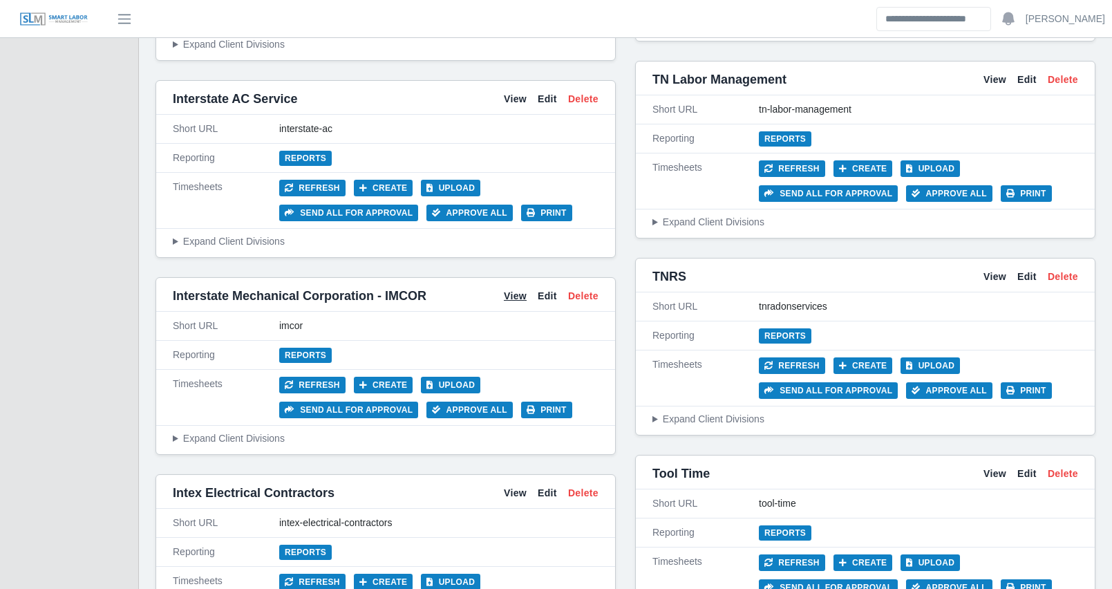
click at [513, 289] on link "View" at bounding box center [515, 296] width 23 height 15
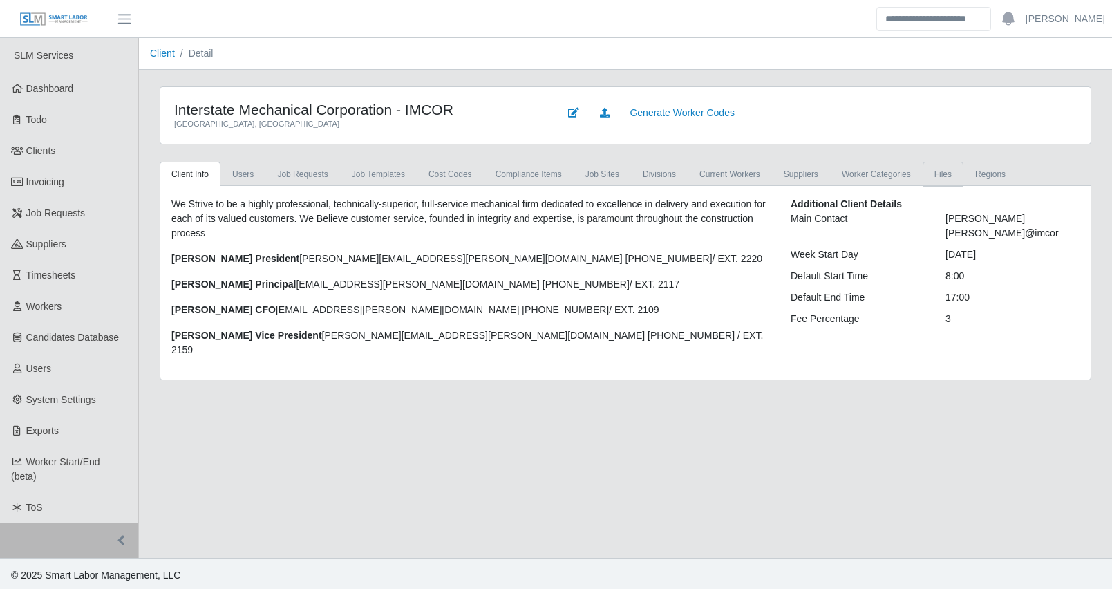
click at [934, 176] on link "Files" at bounding box center [943, 174] width 41 height 25
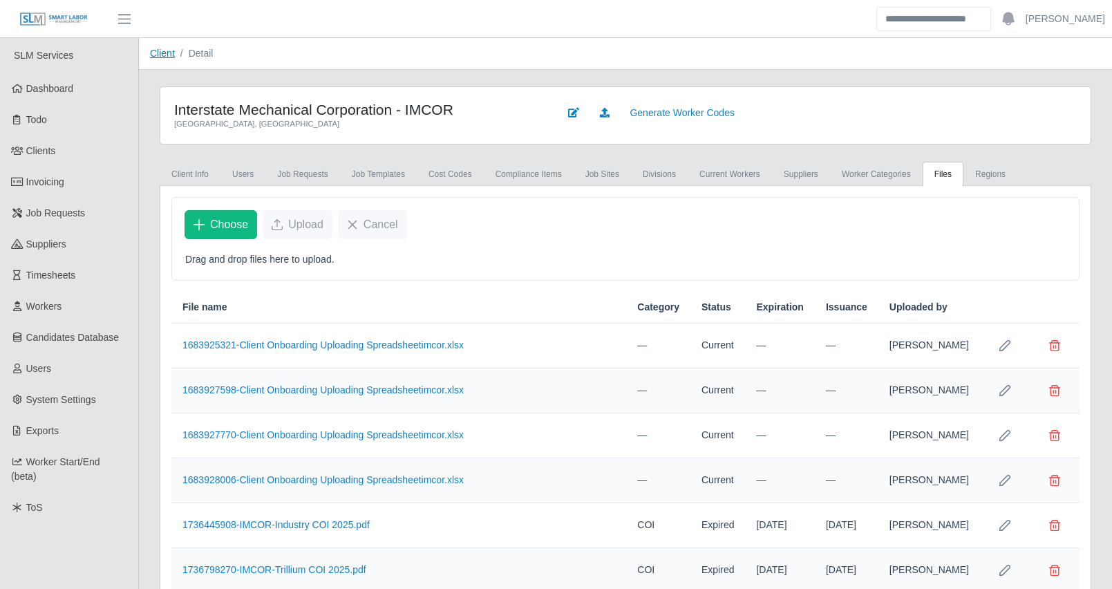
click at [162, 49] on link "Client" at bounding box center [162, 53] width 25 height 11
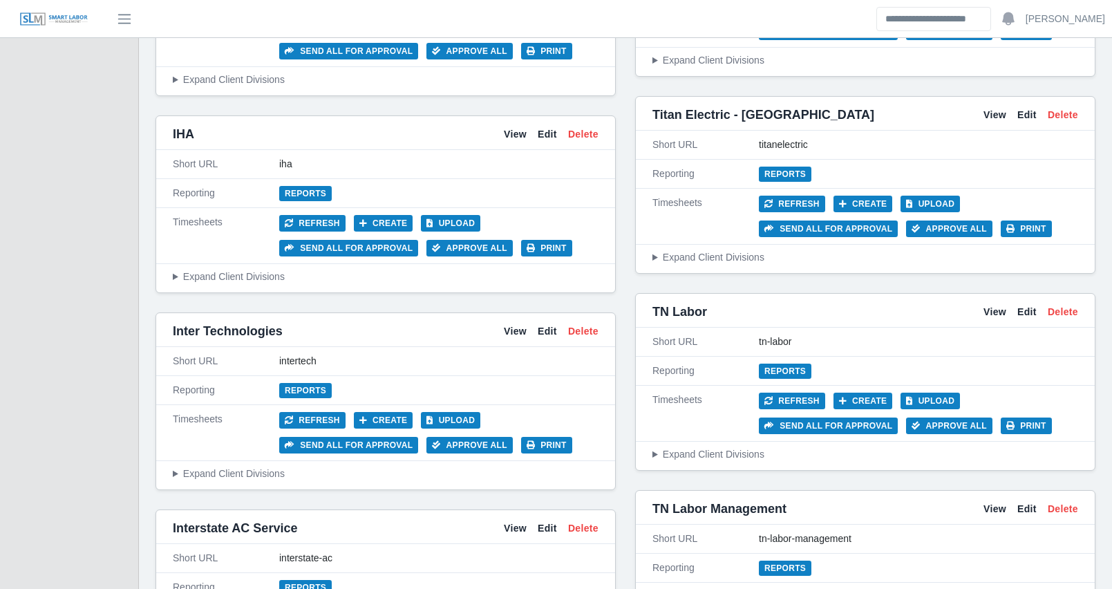
scroll to position [4609, 0]
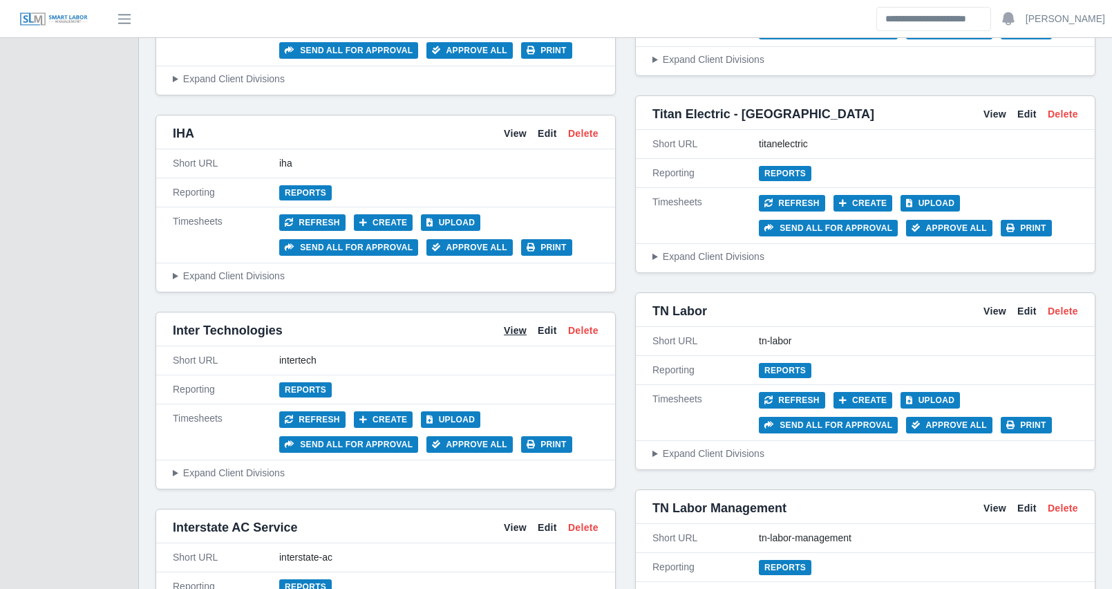
click at [515, 323] on link "View" at bounding box center [515, 330] width 23 height 15
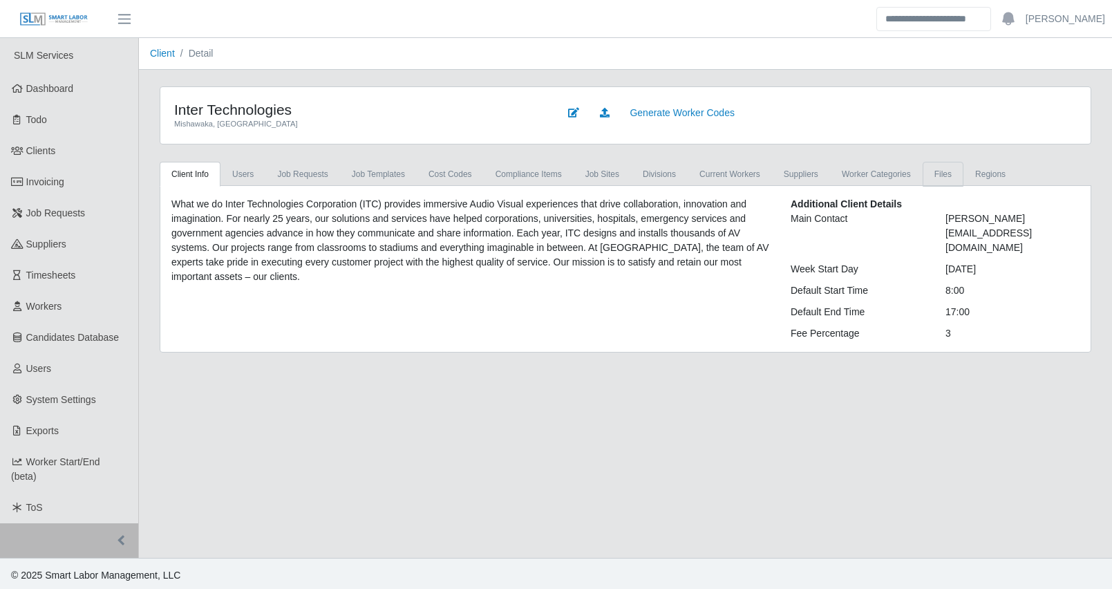
click at [923, 170] on link "Files" at bounding box center [943, 174] width 41 height 25
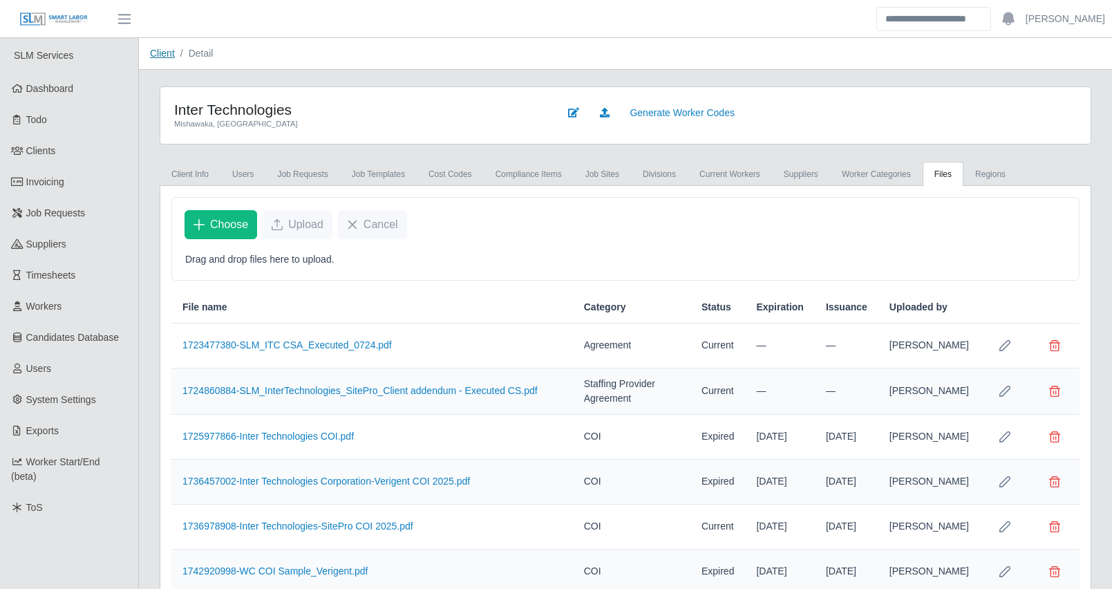
click at [159, 54] on link "Client" at bounding box center [162, 53] width 25 height 11
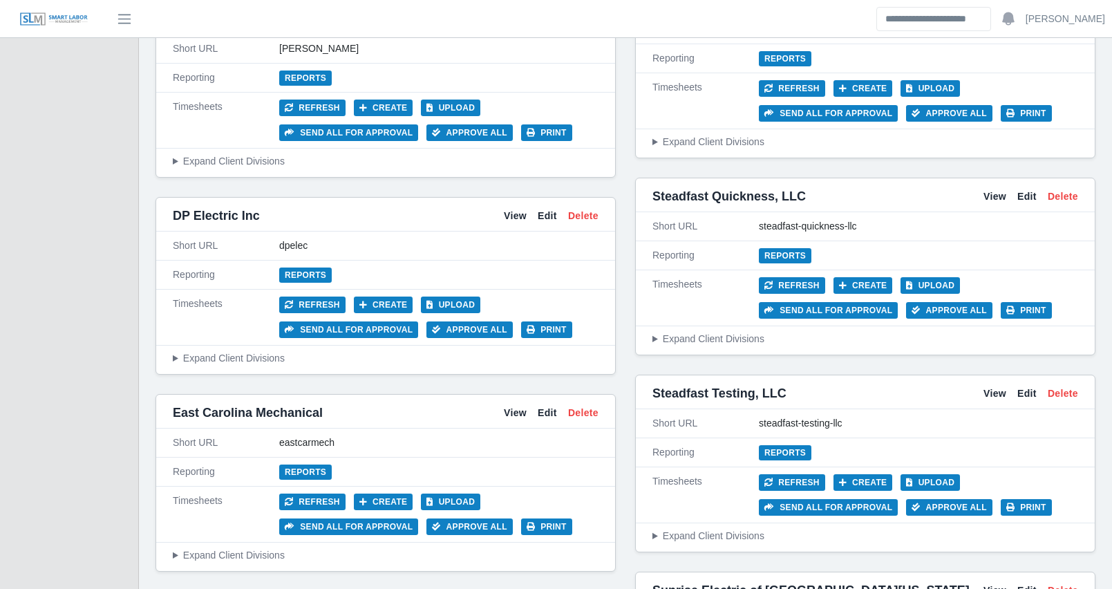
scroll to position [3157, 0]
